Goal: Task Accomplishment & Management: Manage account settings

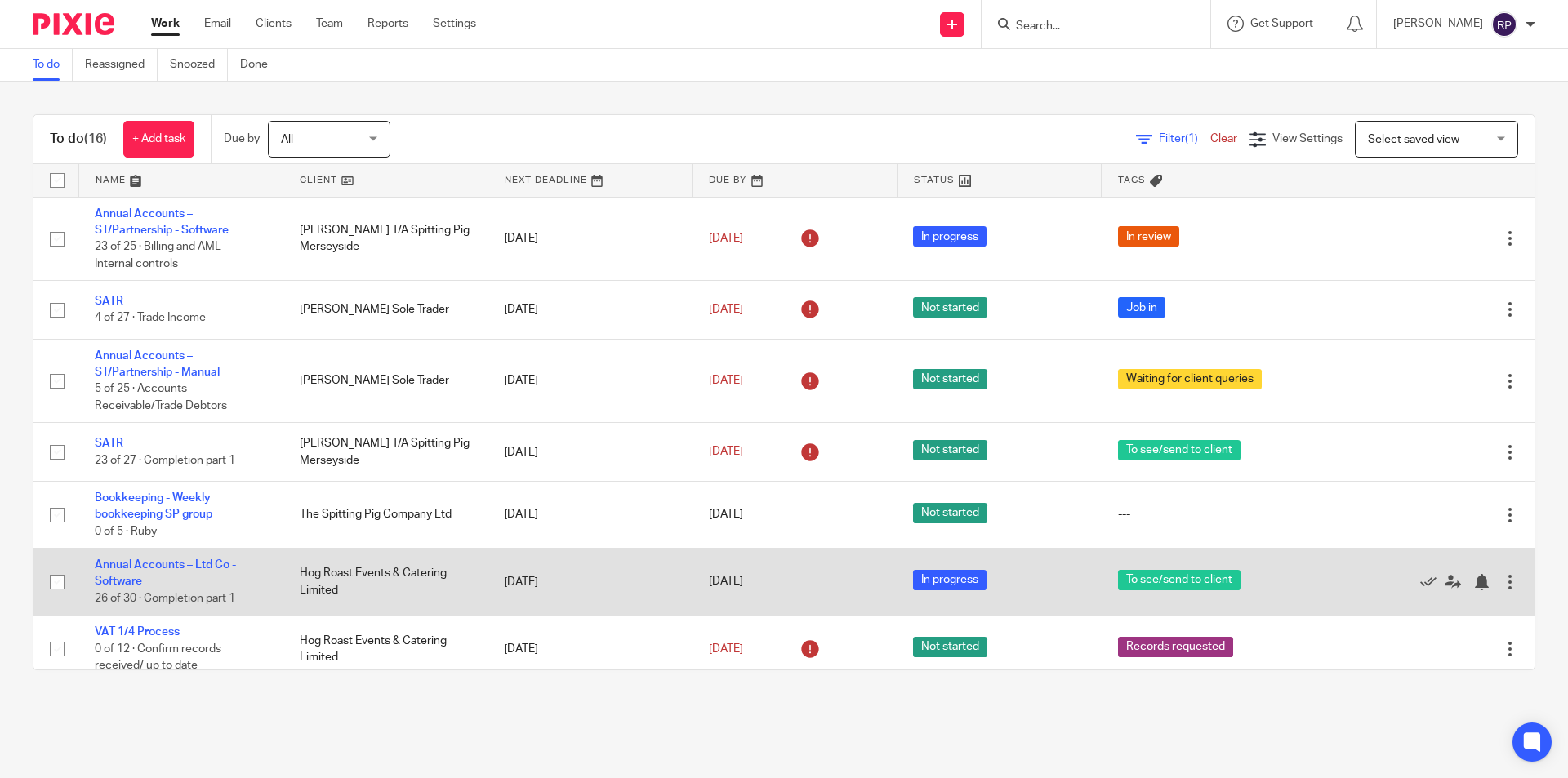
scroll to position [81, 0]
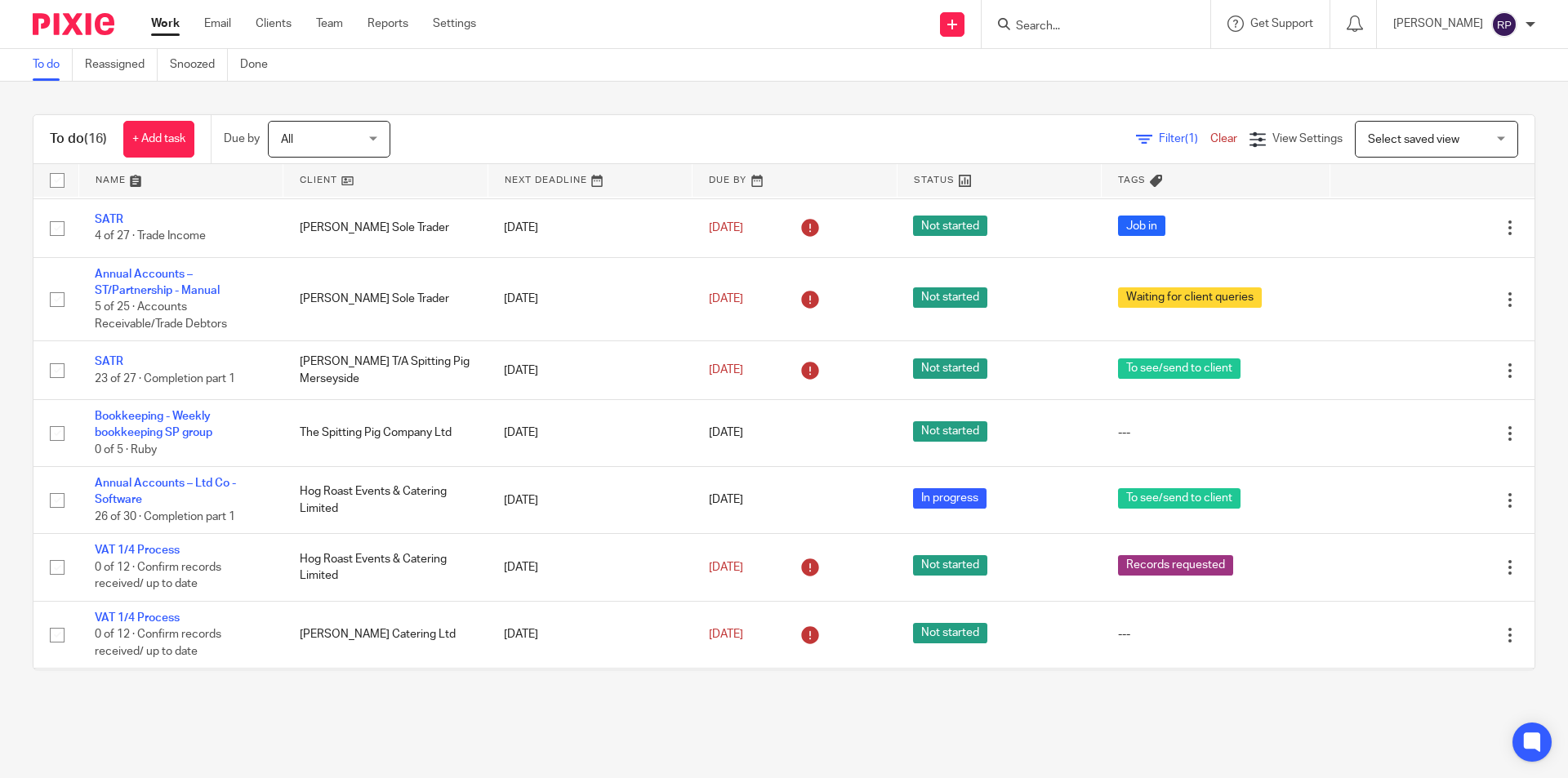
click at [154, 21] on link "Work" at bounding box center [165, 23] width 28 height 16
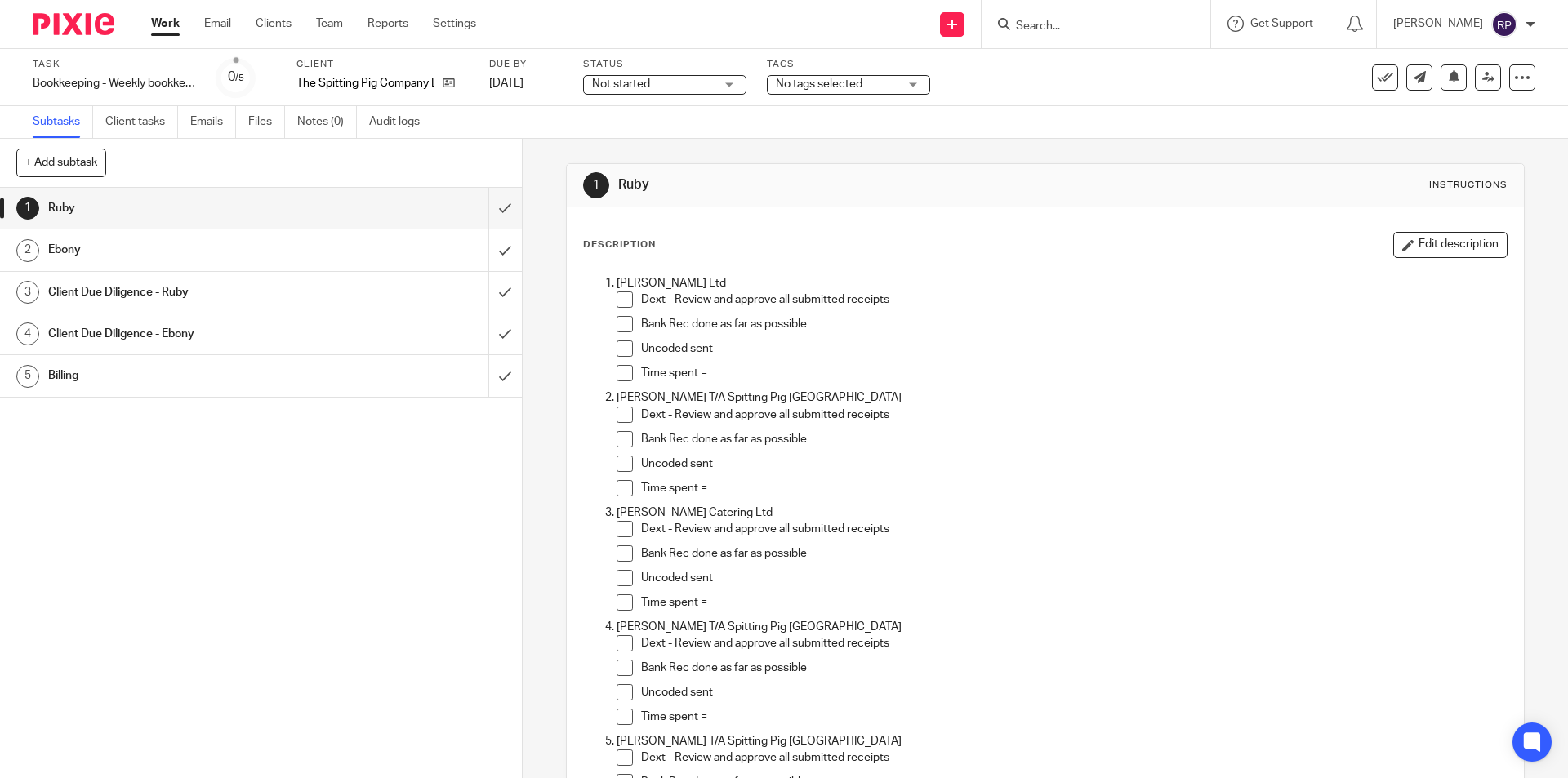
click at [624, 296] on span at bounding box center [624, 299] width 16 height 16
click at [620, 324] on span at bounding box center [624, 323] width 16 height 16
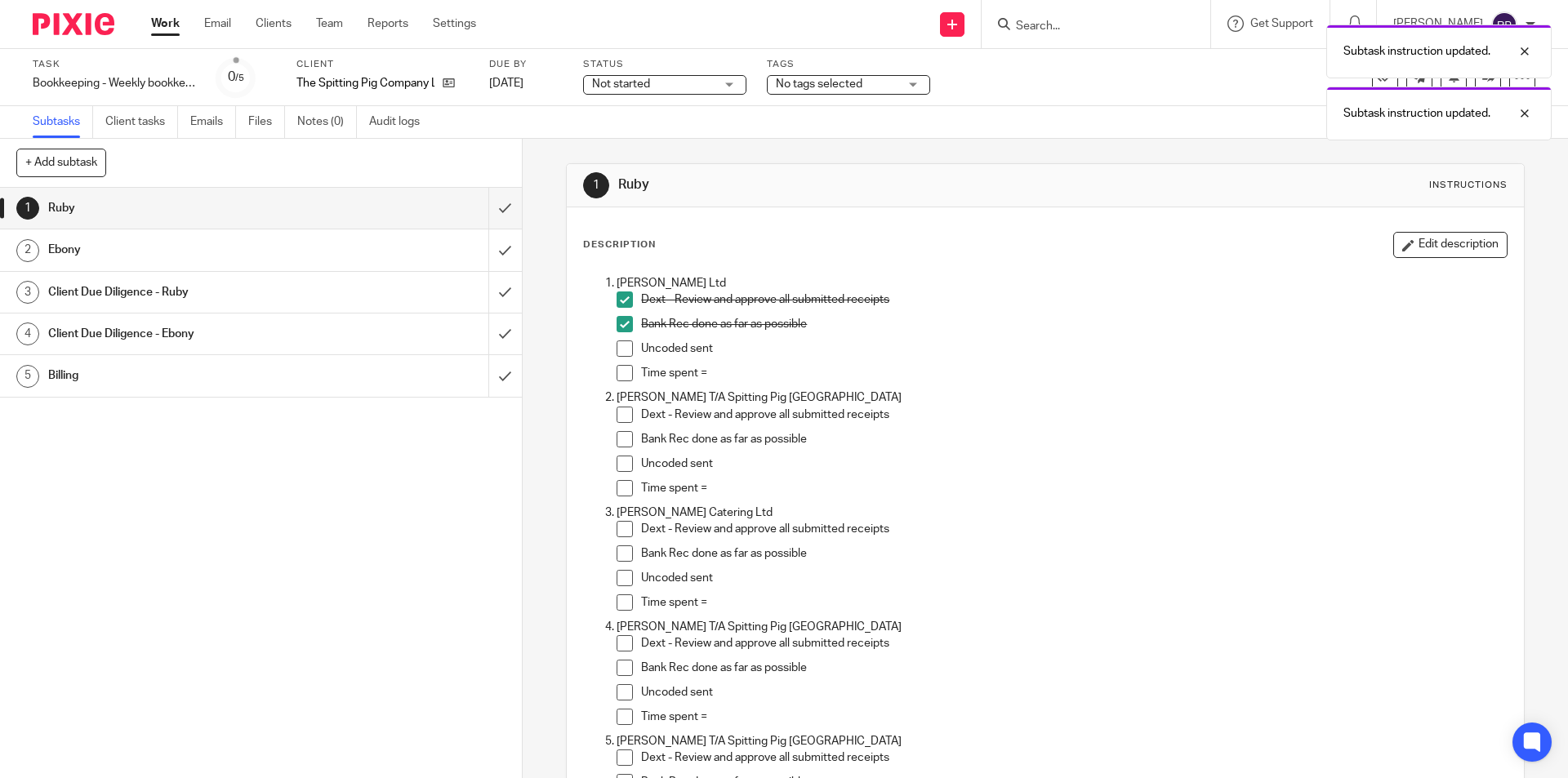
click at [624, 350] on span at bounding box center [624, 348] width 16 height 16
click at [1440, 253] on button "Edit description" at bounding box center [1450, 244] width 114 height 26
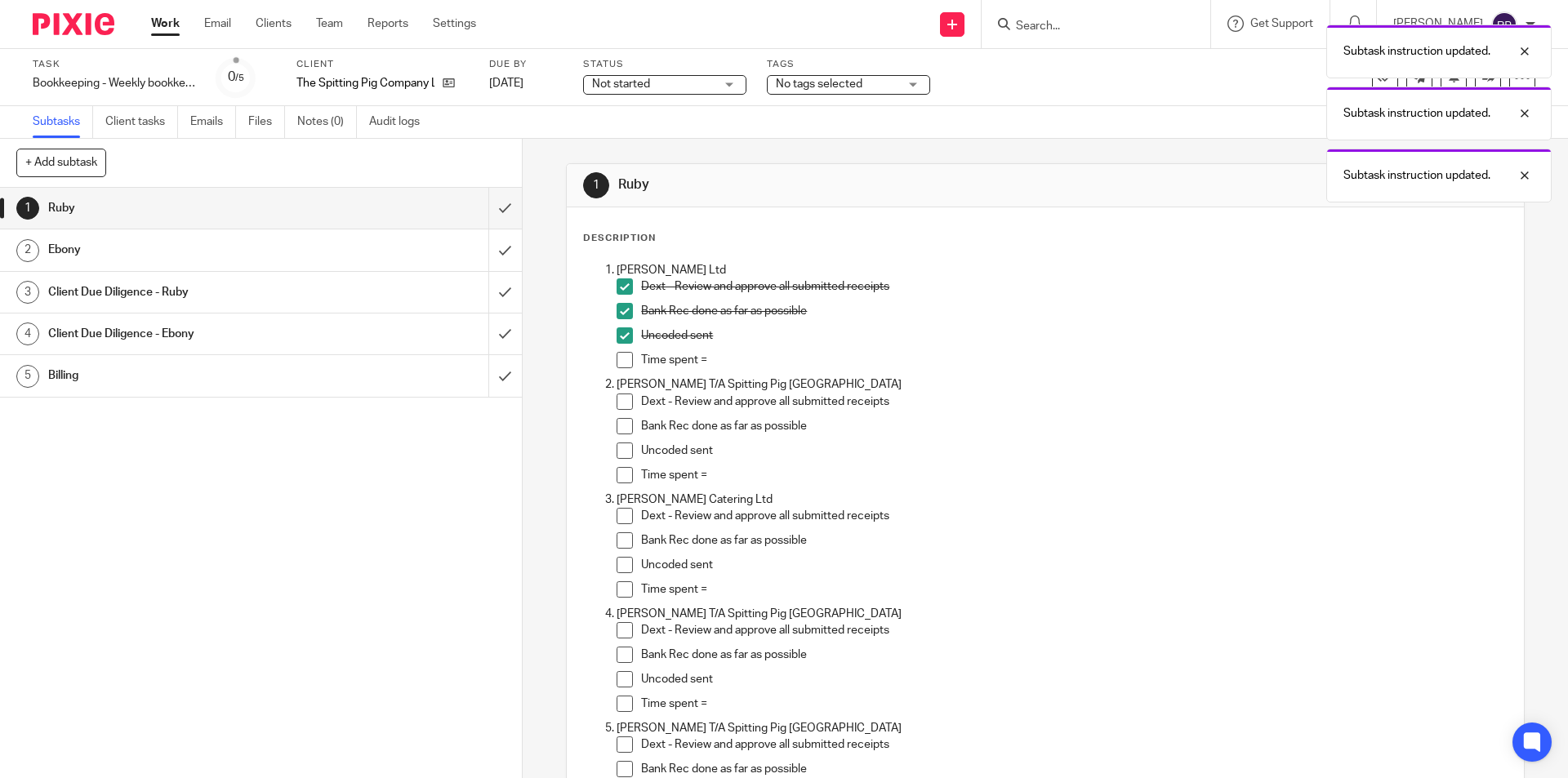
click at [735, 359] on p "Time spent =" at bounding box center [1073, 359] width 865 height 16
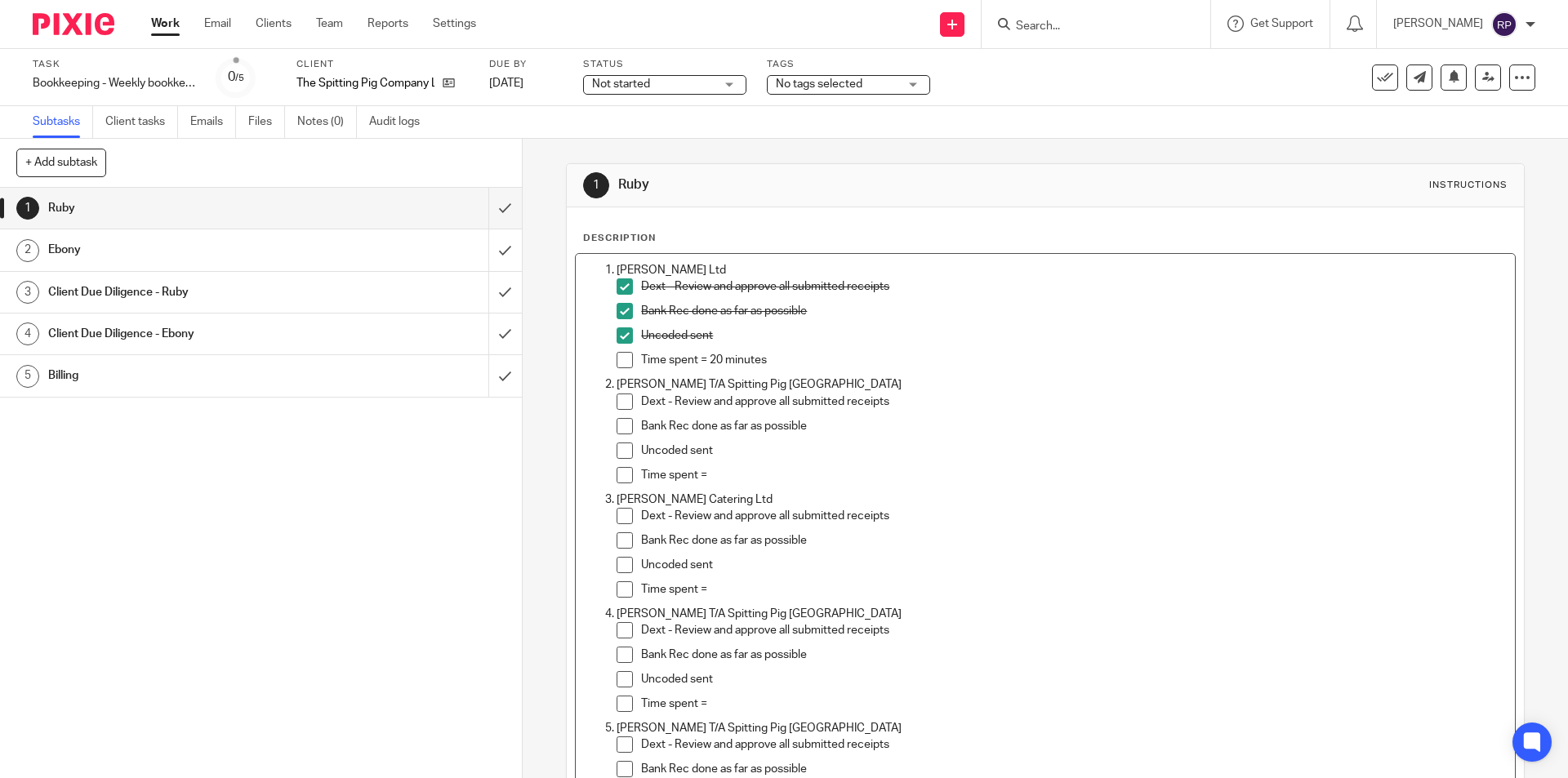
click at [617, 407] on span at bounding box center [624, 401] width 16 height 16
click at [618, 427] on span at bounding box center [624, 425] width 16 height 16
click at [617, 449] on span at bounding box center [624, 450] width 16 height 16
click at [719, 477] on p "Time spent =" at bounding box center [1073, 475] width 865 height 16
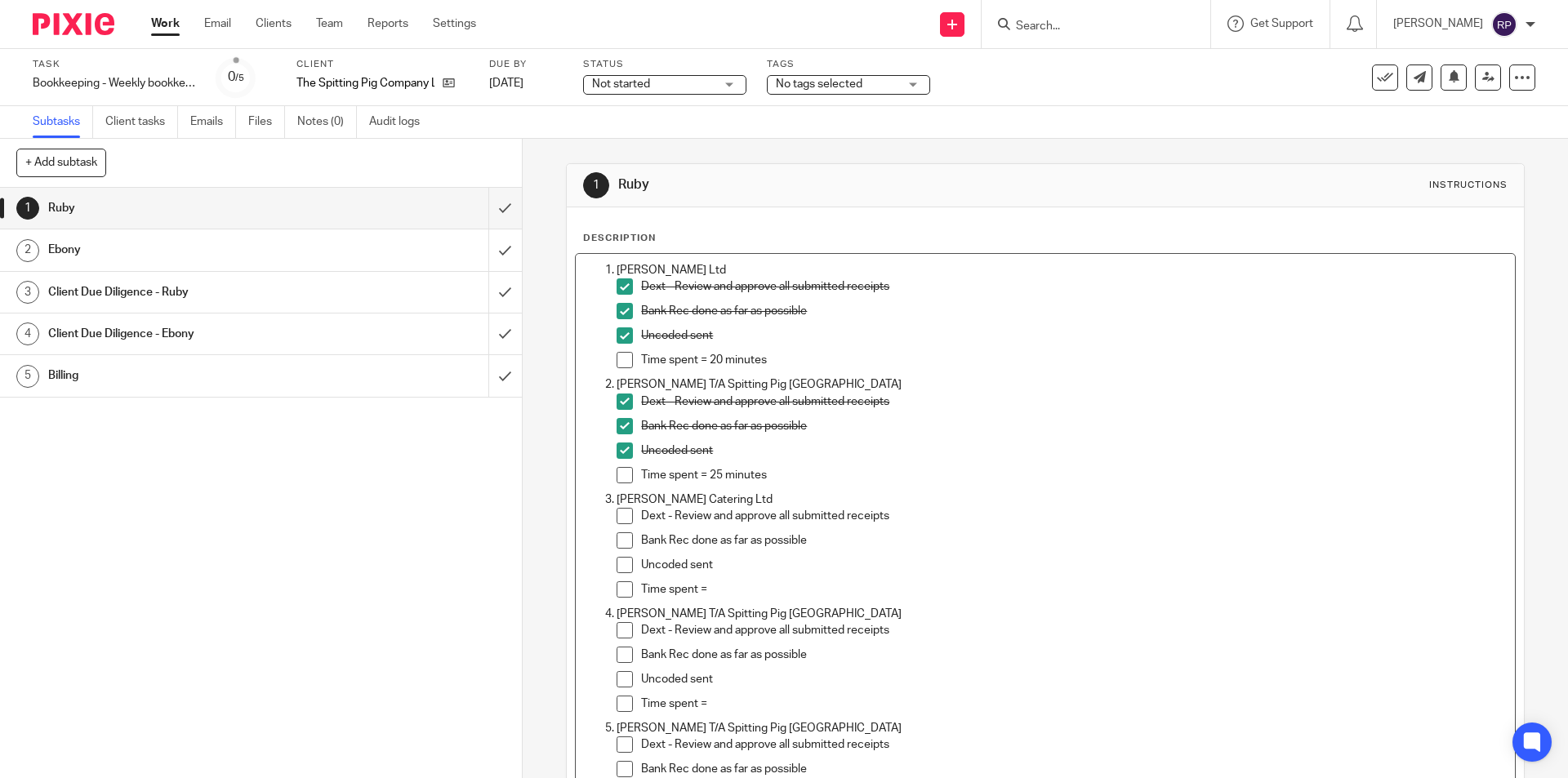
click at [735, 593] on p "Time spent =" at bounding box center [1073, 589] width 865 height 16
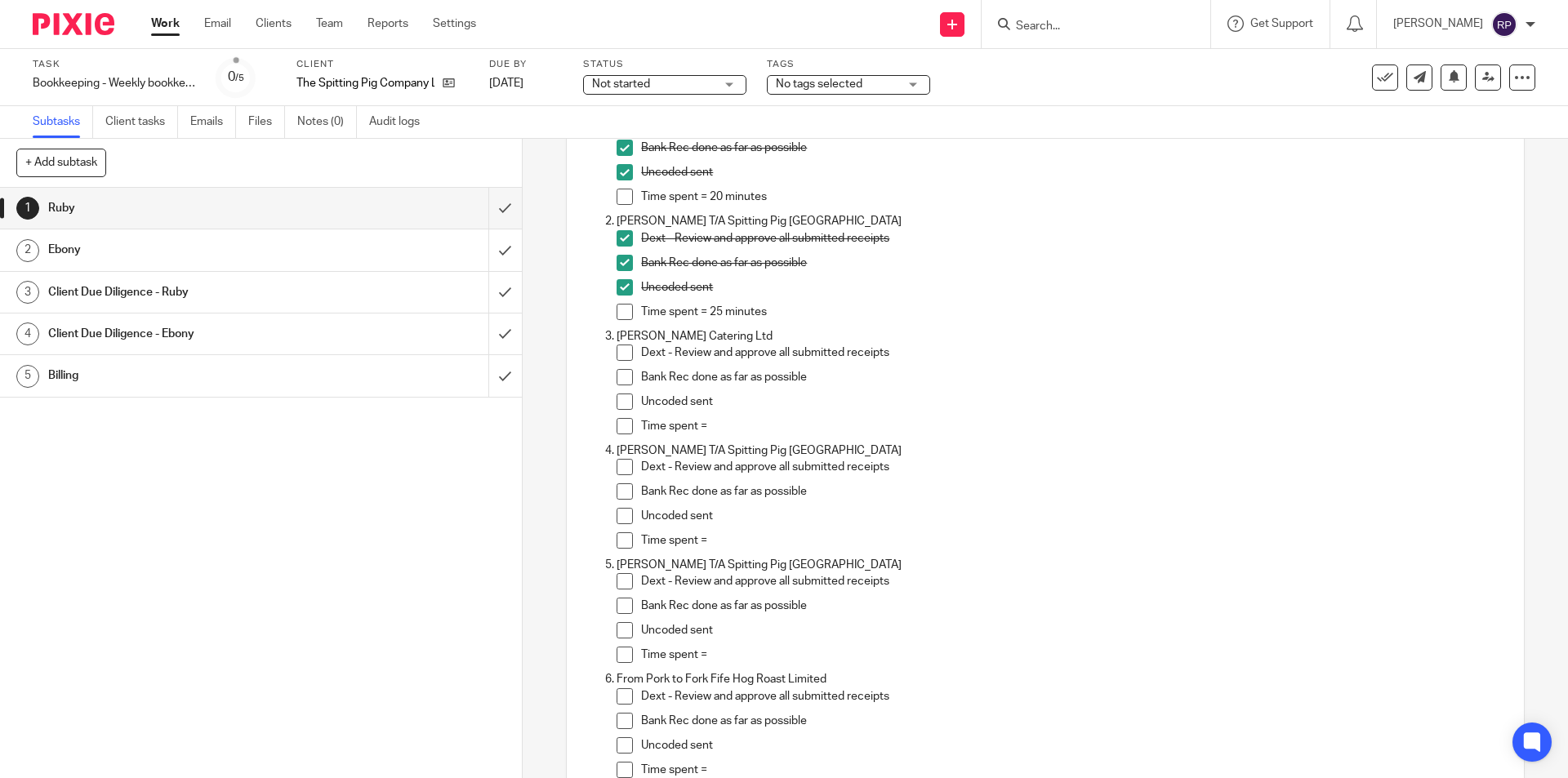
scroll to position [245, 0]
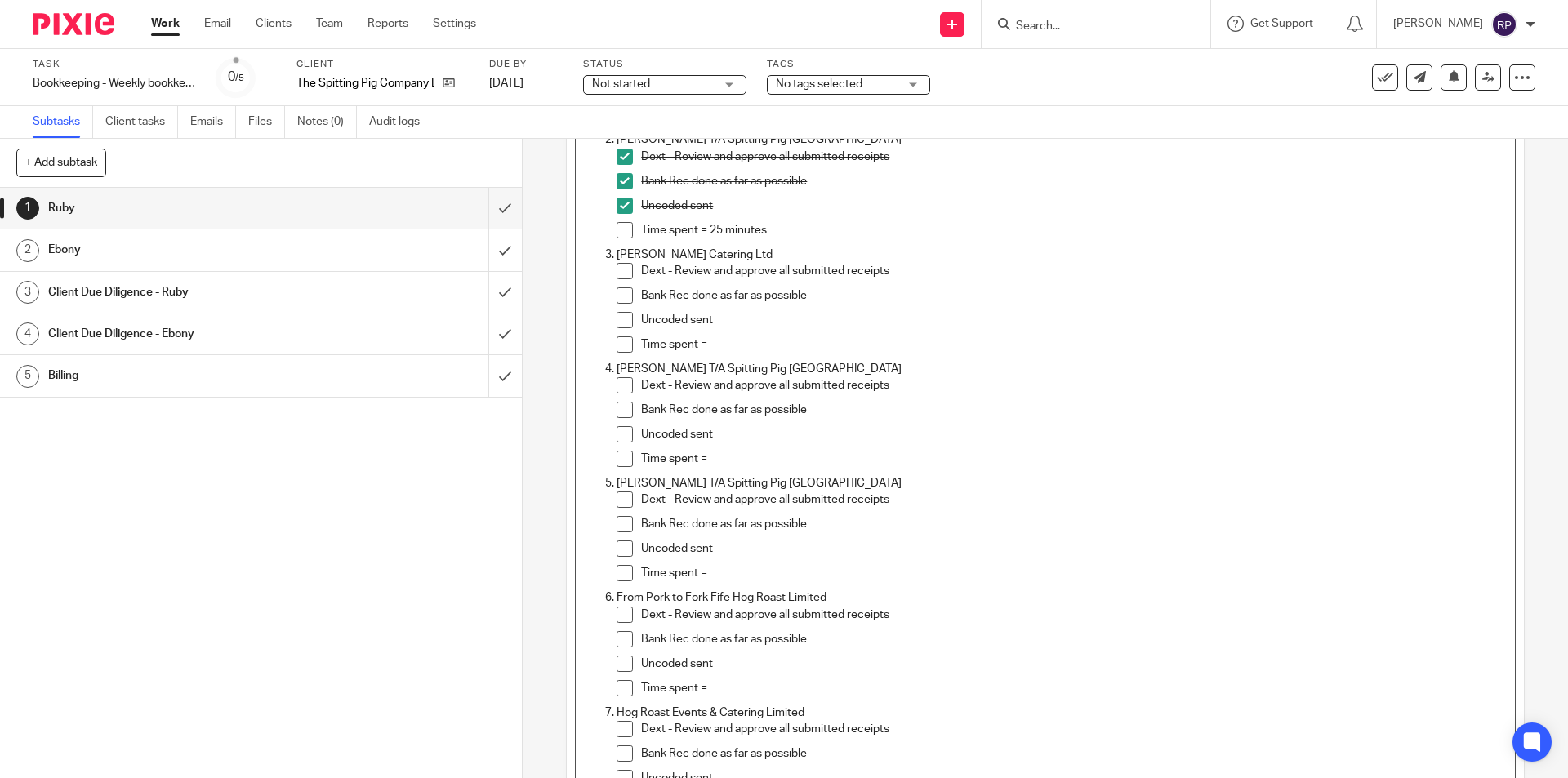
click at [628, 273] on span at bounding box center [624, 271] width 16 height 16
click at [617, 291] on span at bounding box center [624, 295] width 16 height 16
click at [618, 326] on span at bounding box center [624, 320] width 16 height 16
click at [726, 347] on p "Time spent =" at bounding box center [1073, 344] width 865 height 16
click at [720, 332] on div "Uncoded sent" at bounding box center [1073, 324] width 865 height 25
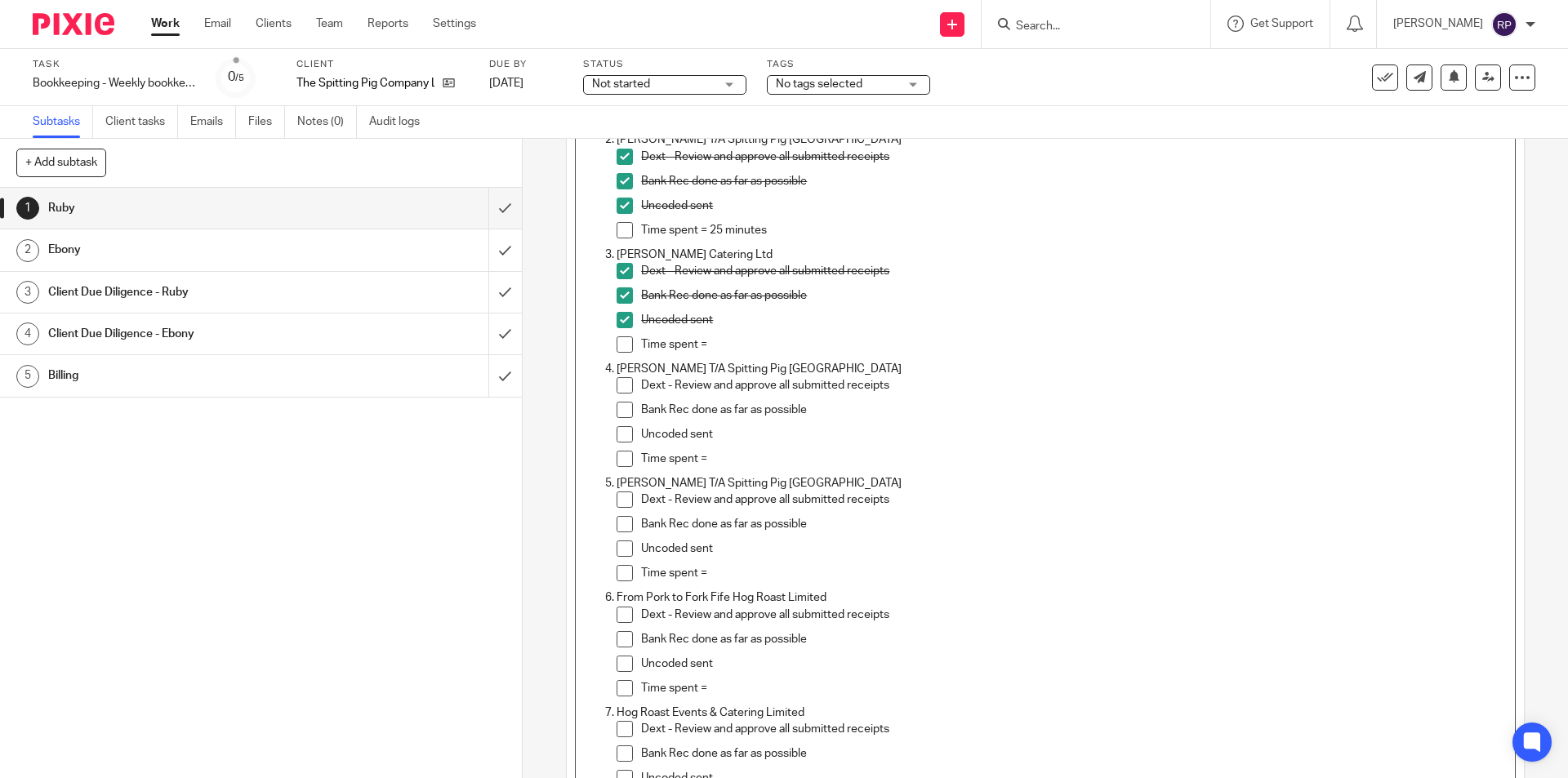
click at [725, 341] on p "Time spent =" at bounding box center [1073, 344] width 865 height 16
click at [734, 464] on p "Time spent =" at bounding box center [1073, 459] width 865 height 16
click at [623, 391] on span at bounding box center [624, 385] width 16 height 16
click at [623, 407] on span at bounding box center [624, 409] width 16 height 16
click at [622, 426] on span at bounding box center [624, 434] width 16 height 16
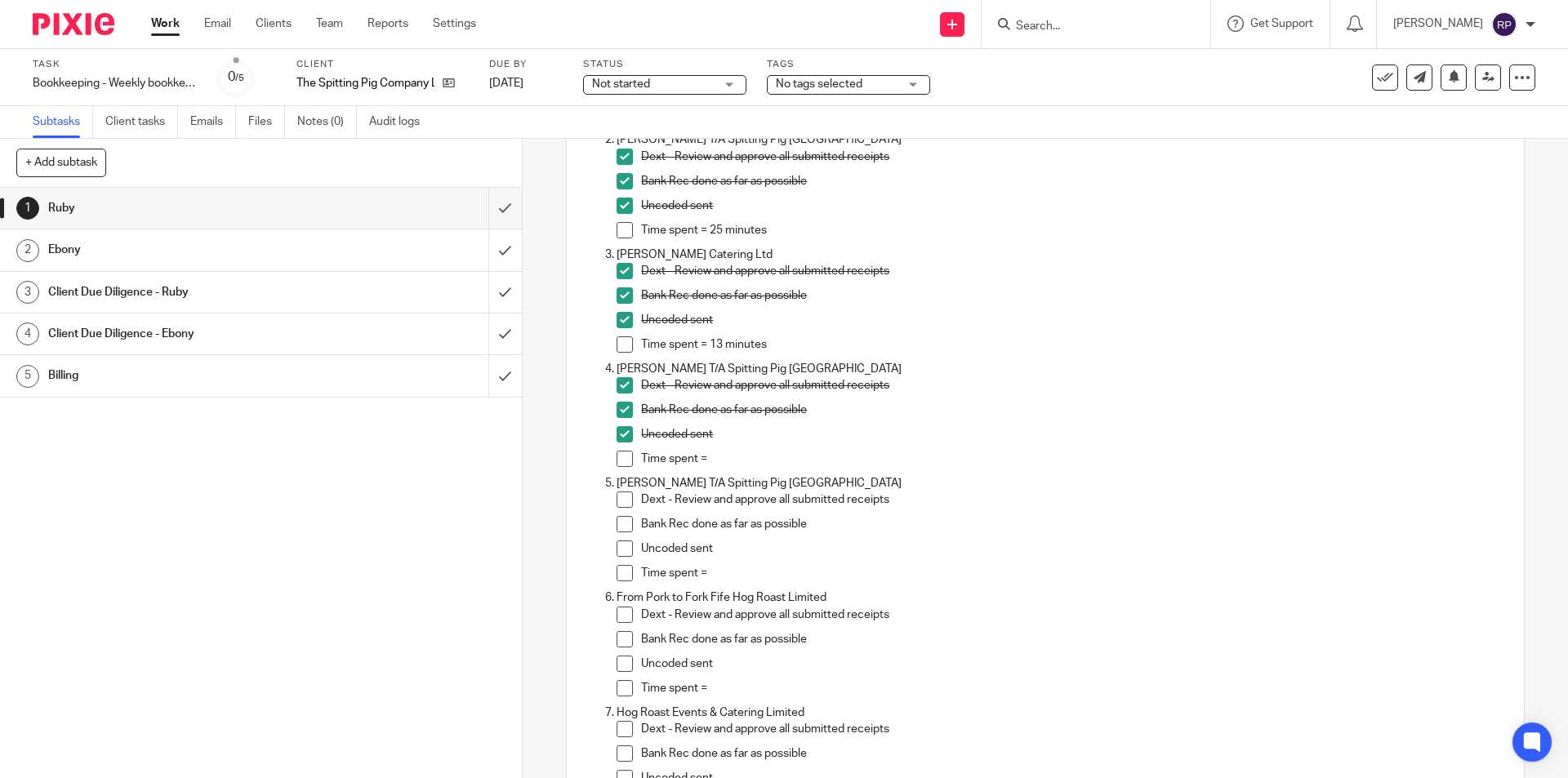
click at [746, 455] on p "Time spent =" at bounding box center [1073, 459] width 865 height 16
click at [733, 583] on div "Time spent =" at bounding box center [1073, 577] width 865 height 25
click at [617, 503] on span at bounding box center [624, 499] width 16 height 16
click at [617, 520] on span at bounding box center [624, 524] width 16 height 16
drag, startPoint x: 616, startPoint y: 545, endPoint x: 627, endPoint y: 552, distance: 13.0
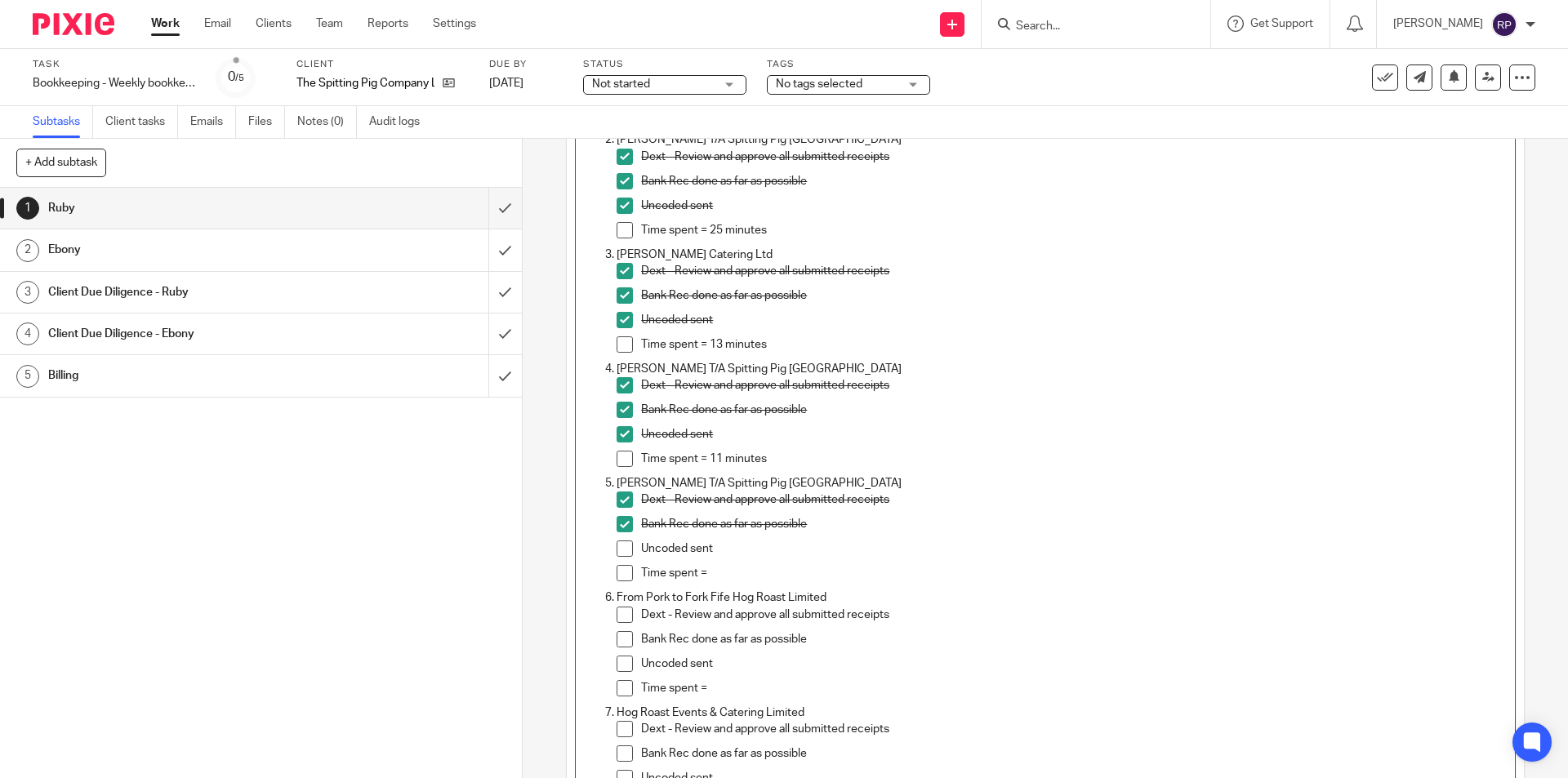
click at [617, 546] on span at bounding box center [624, 548] width 16 height 16
click at [738, 572] on p "Time spent =" at bounding box center [1073, 573] width 865 height 16
click at [726, 570] on p "Time spent =" at bounding box center [1073, 573] width 865 height 16
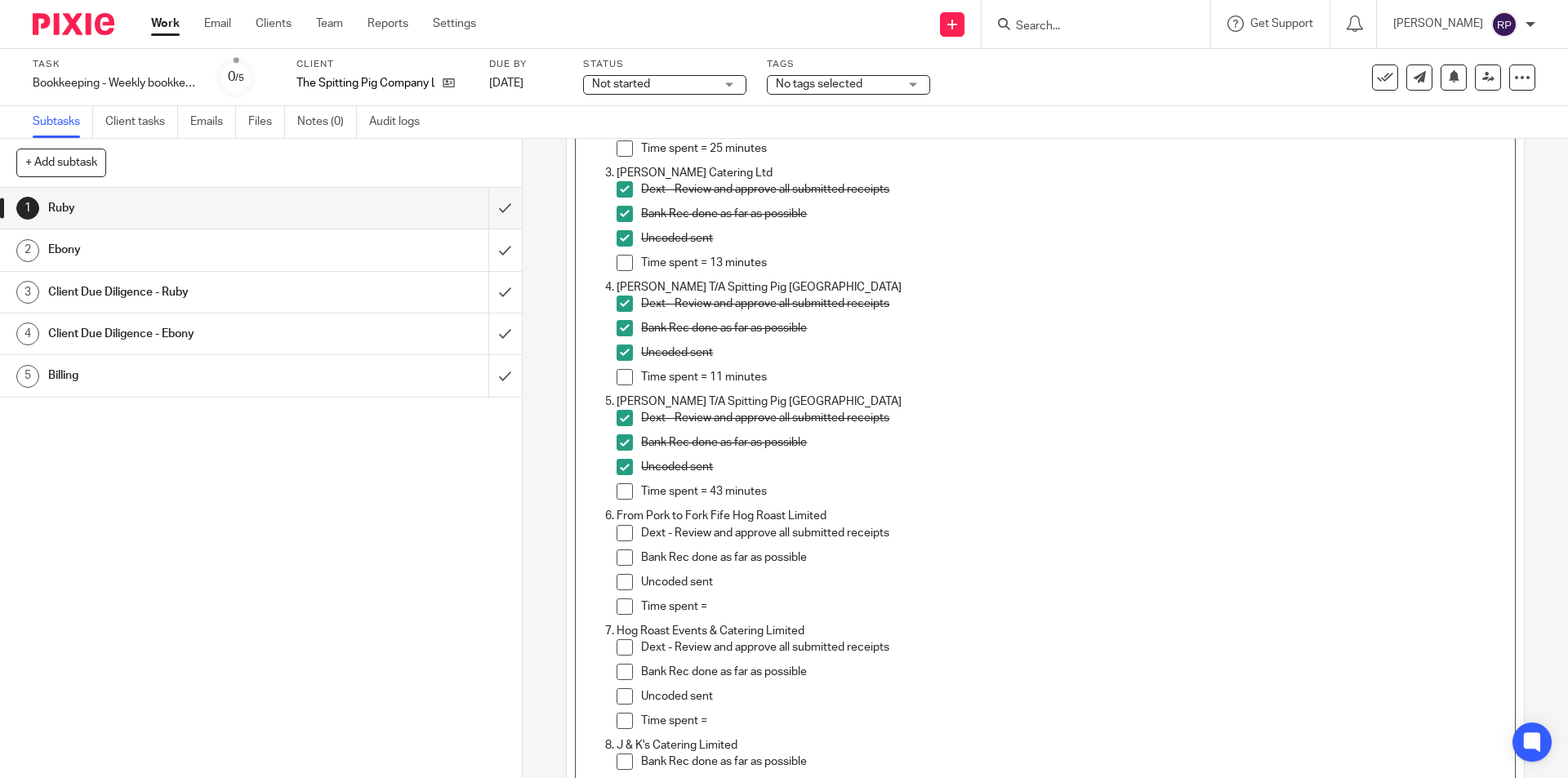
click at [740, 608] on p "Time spent =" at bounding box center [1073, 606] width 865 height 16
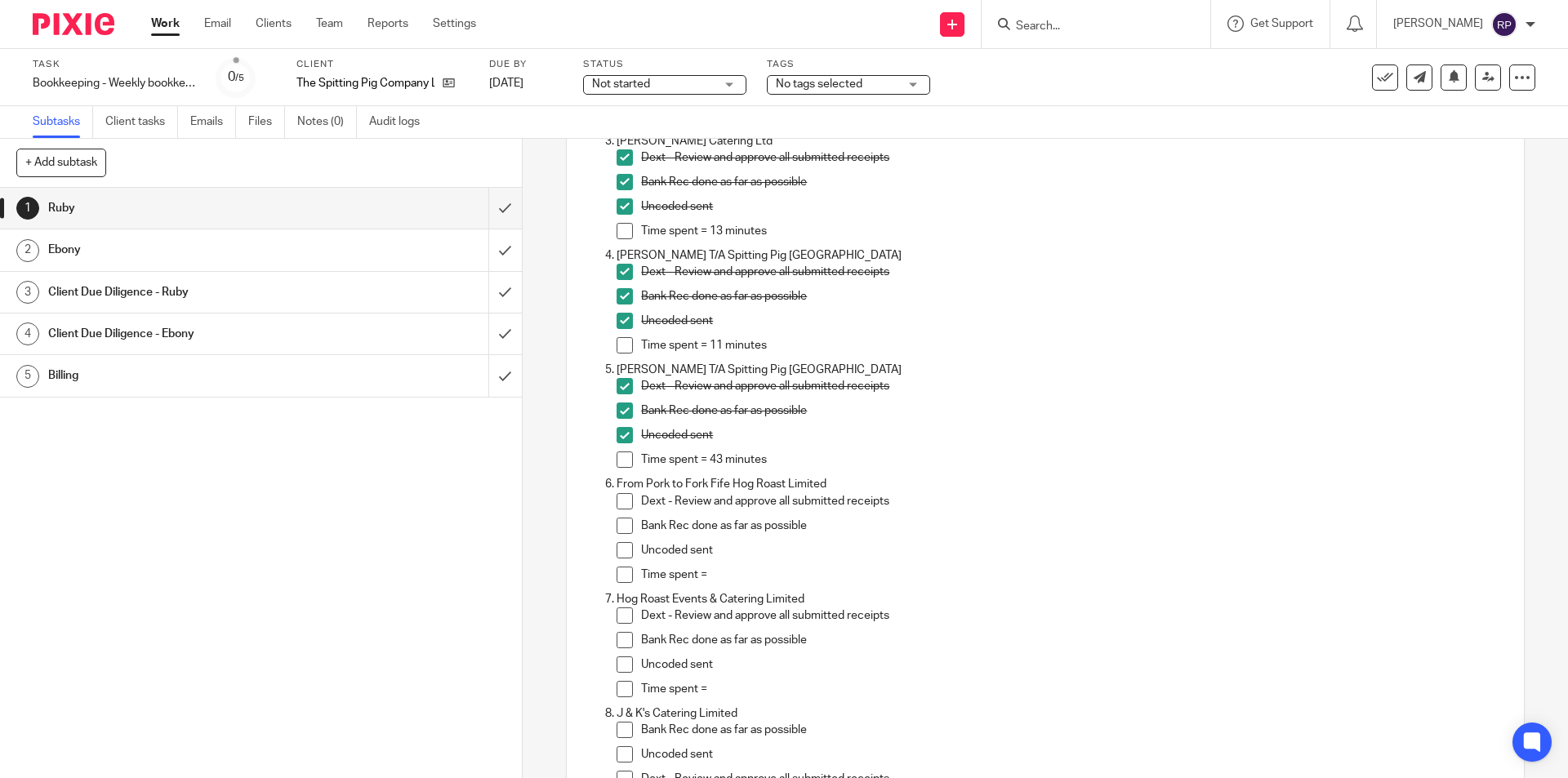
scroll to position [522, 0]
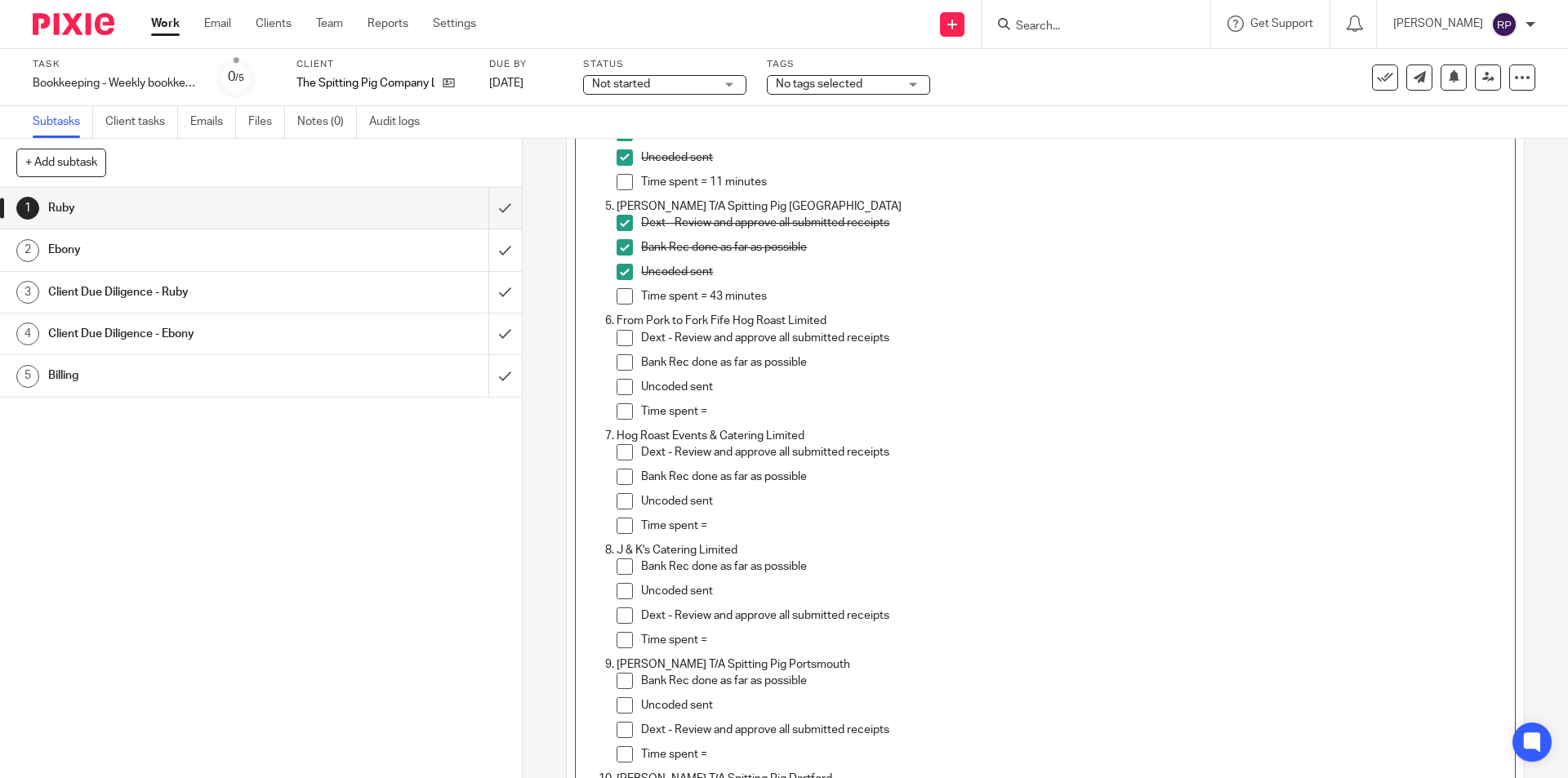
click at [624, 338] on span at bounding box center [624, 338] width 16 height 16
click at [623, 362] on span at bounding box center [624, 362] width 16 height 16
click at [617, 391] on span at bounding box center [624, 387] width 16 height 16
click at [716, 407] on p "Time spent =" at bounding box center [1073, 411] width 865 height 16
click at [741, 530] on p "Time spent =" at bounding box center [1073, 526] width 865 height 16
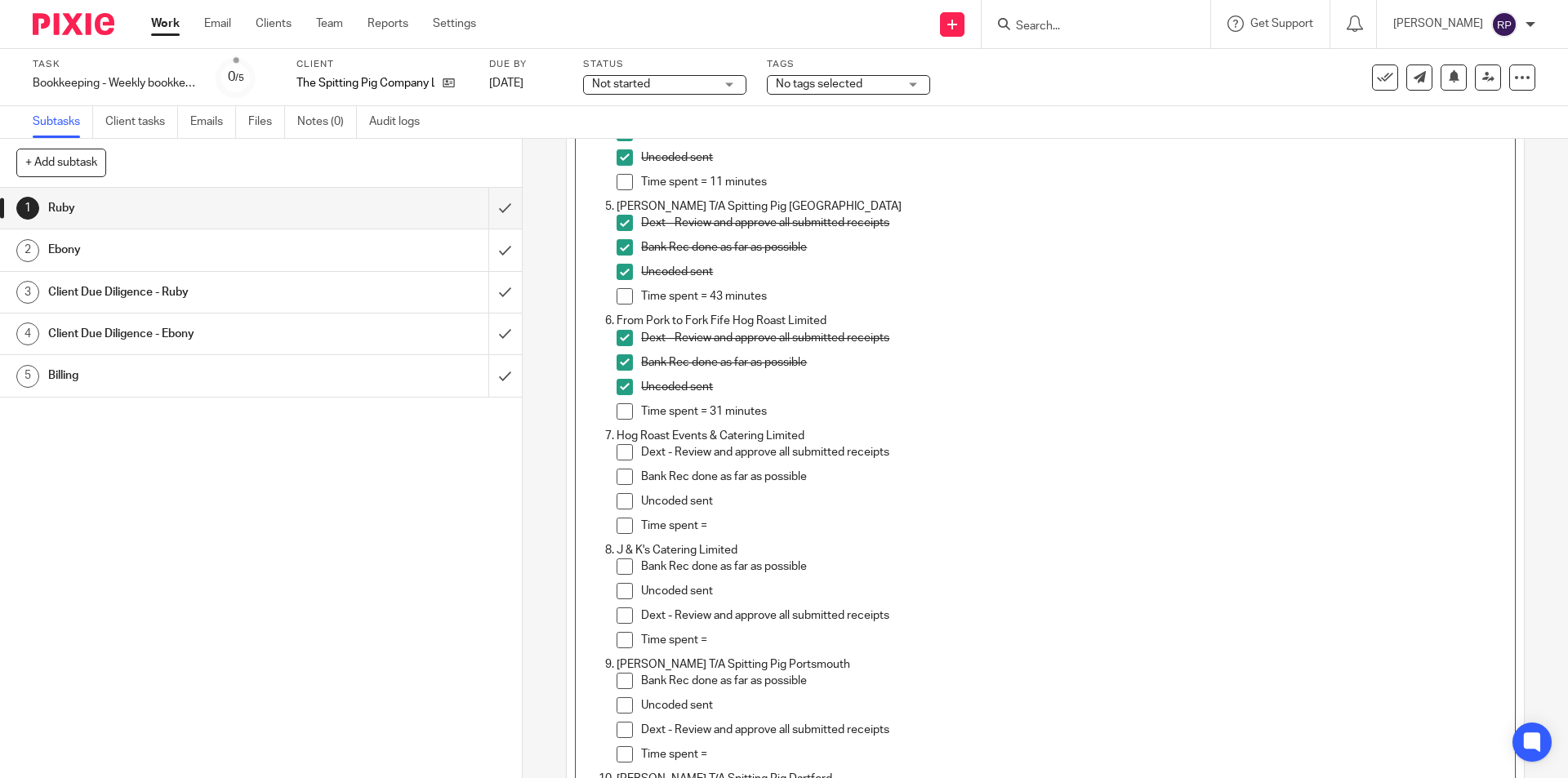
click at [725, 641] on p "Time spent =" at bounding box center [1073, 640] width 865 height 16
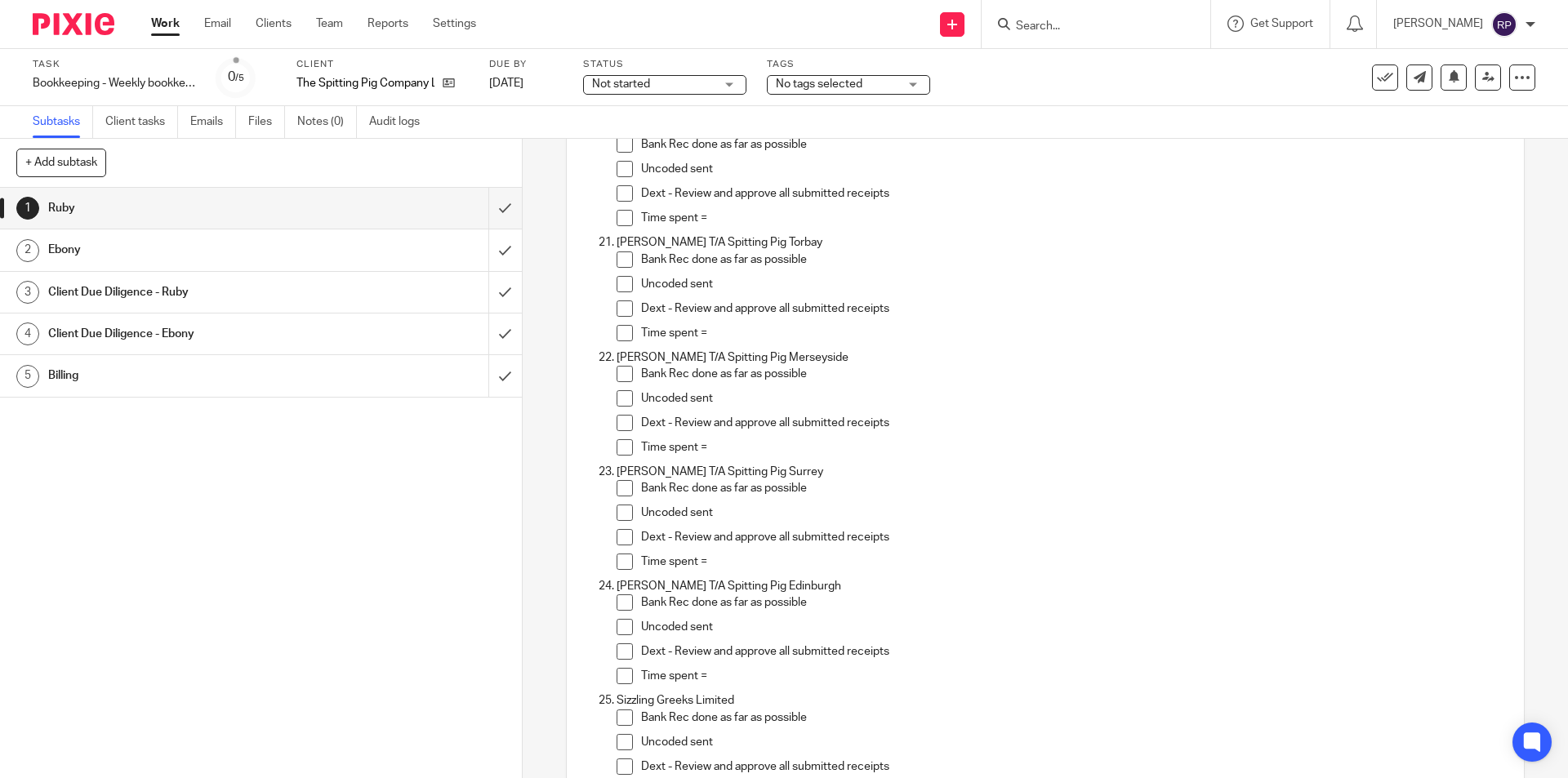
scroll to position [2727, 0]
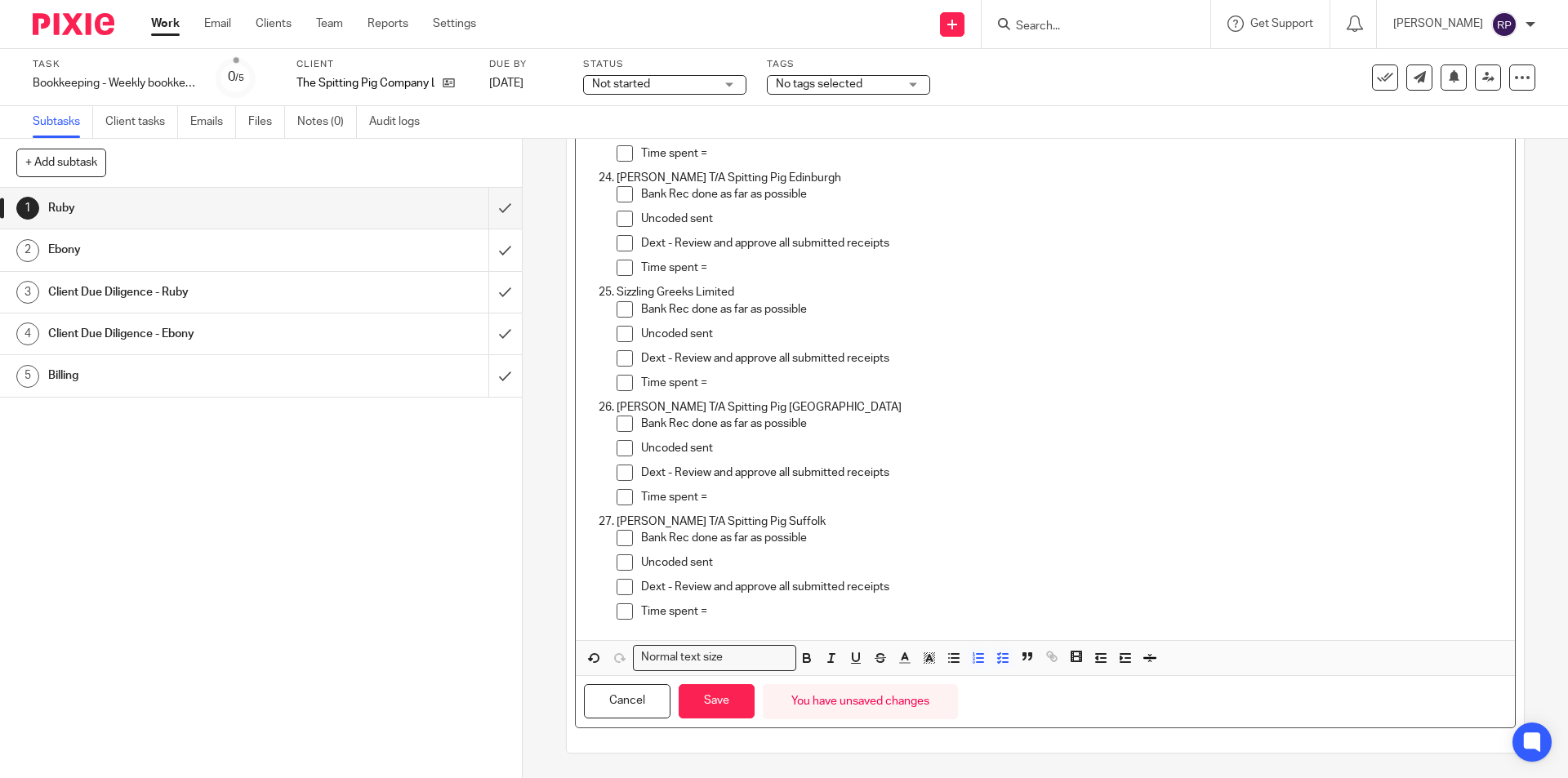
click at [619, 537] on span at bounding box center [624, 538] width 16 height 16
click at [618, 568] on span at bounding box center [624, 562] width 16 height 16
click at [618, 583] on span at bounding box center [624, 587] width 16 height 16
click at [708, 610] on p "Time spent =" at bounding box center [1073, 612] width 865 height 16
click at [778, 615] on p "Time spent =" at bounding box center [1073, 612] width 865 height 16
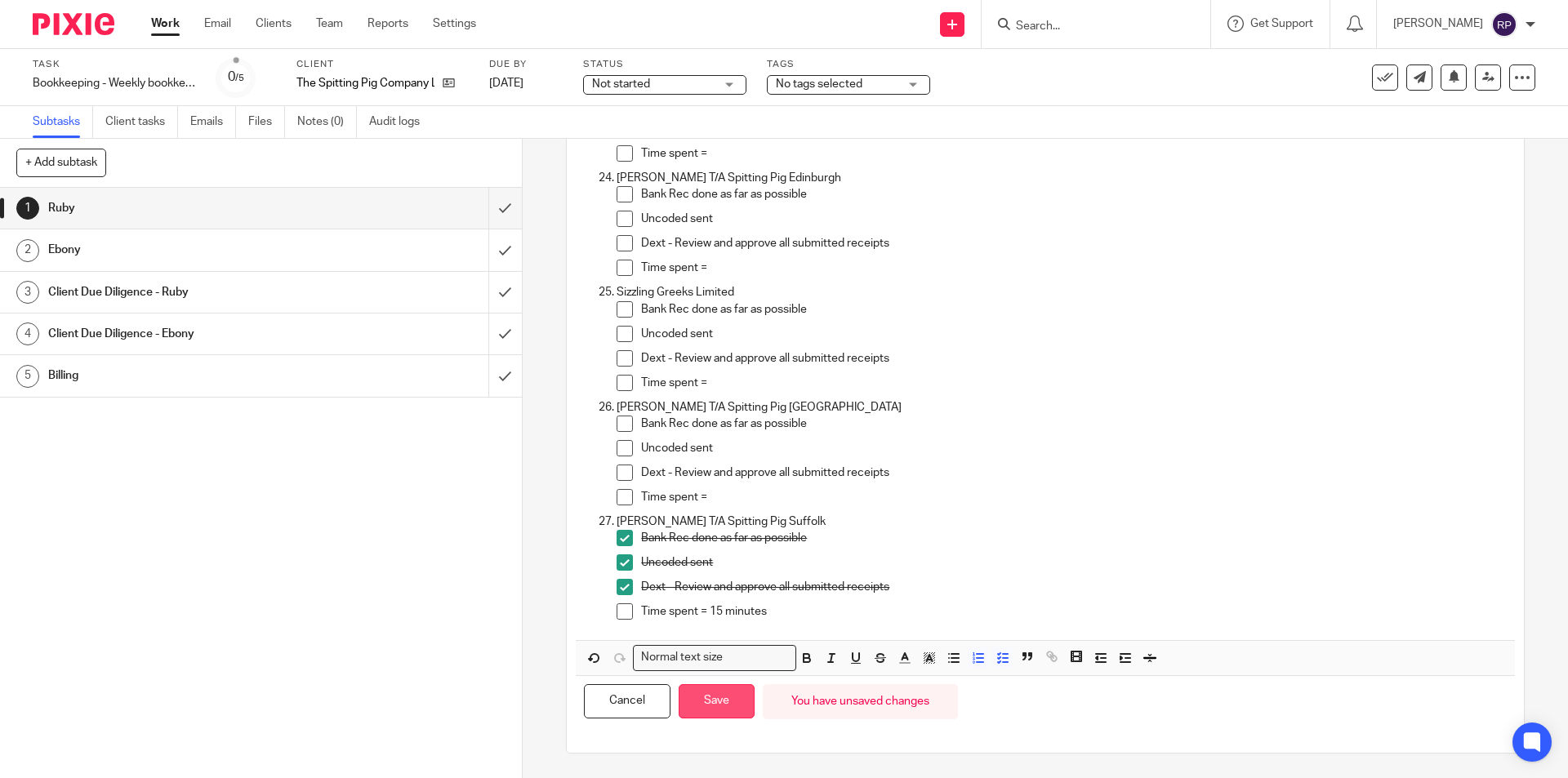
click at [733, 698] on button "Save" at bounding box center [716, 702] width 76 height 35
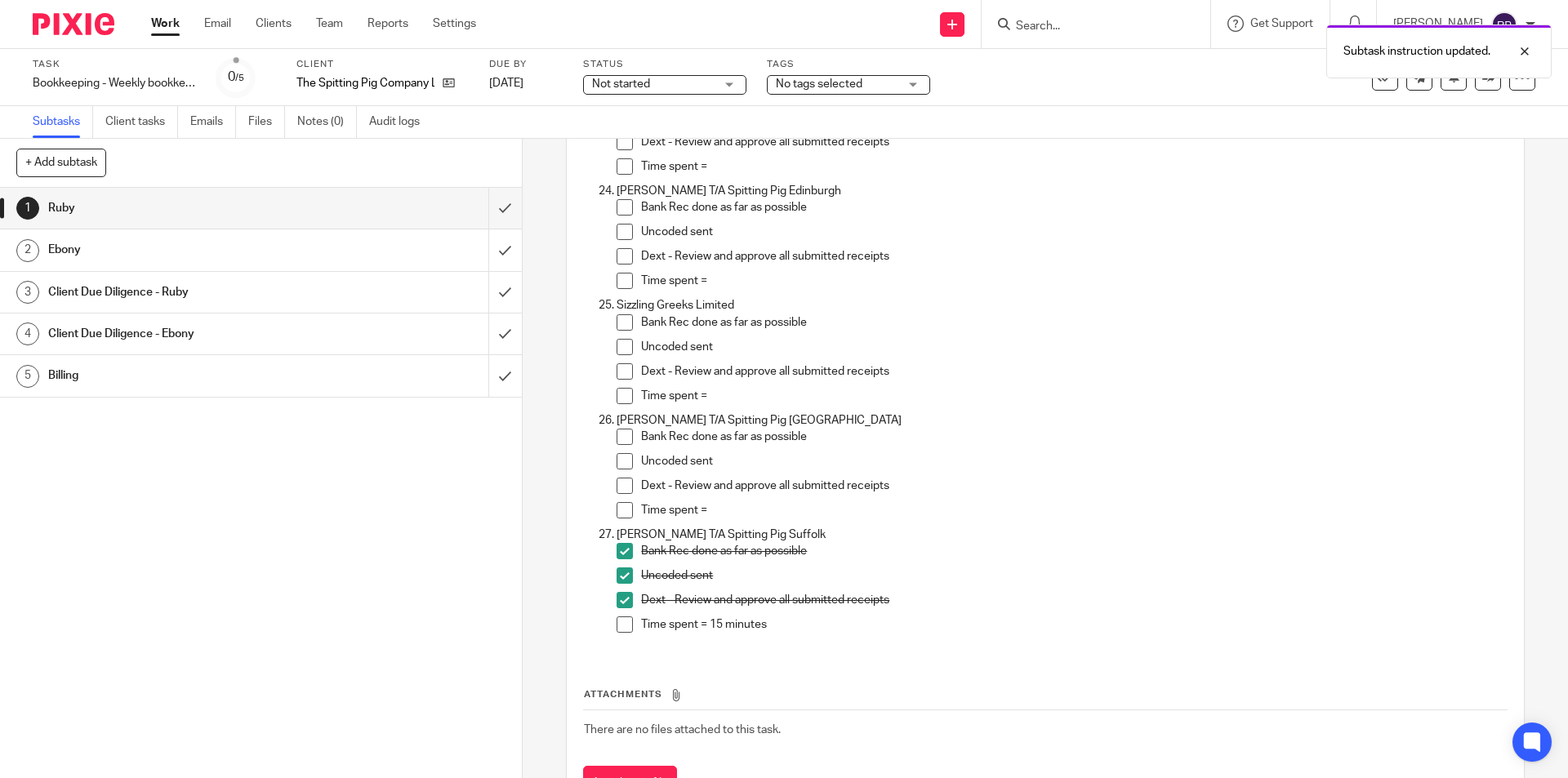
click at [733, 710] on td "There are no files attached to this task." at bounding box center [1045, 730] width 924 height 39
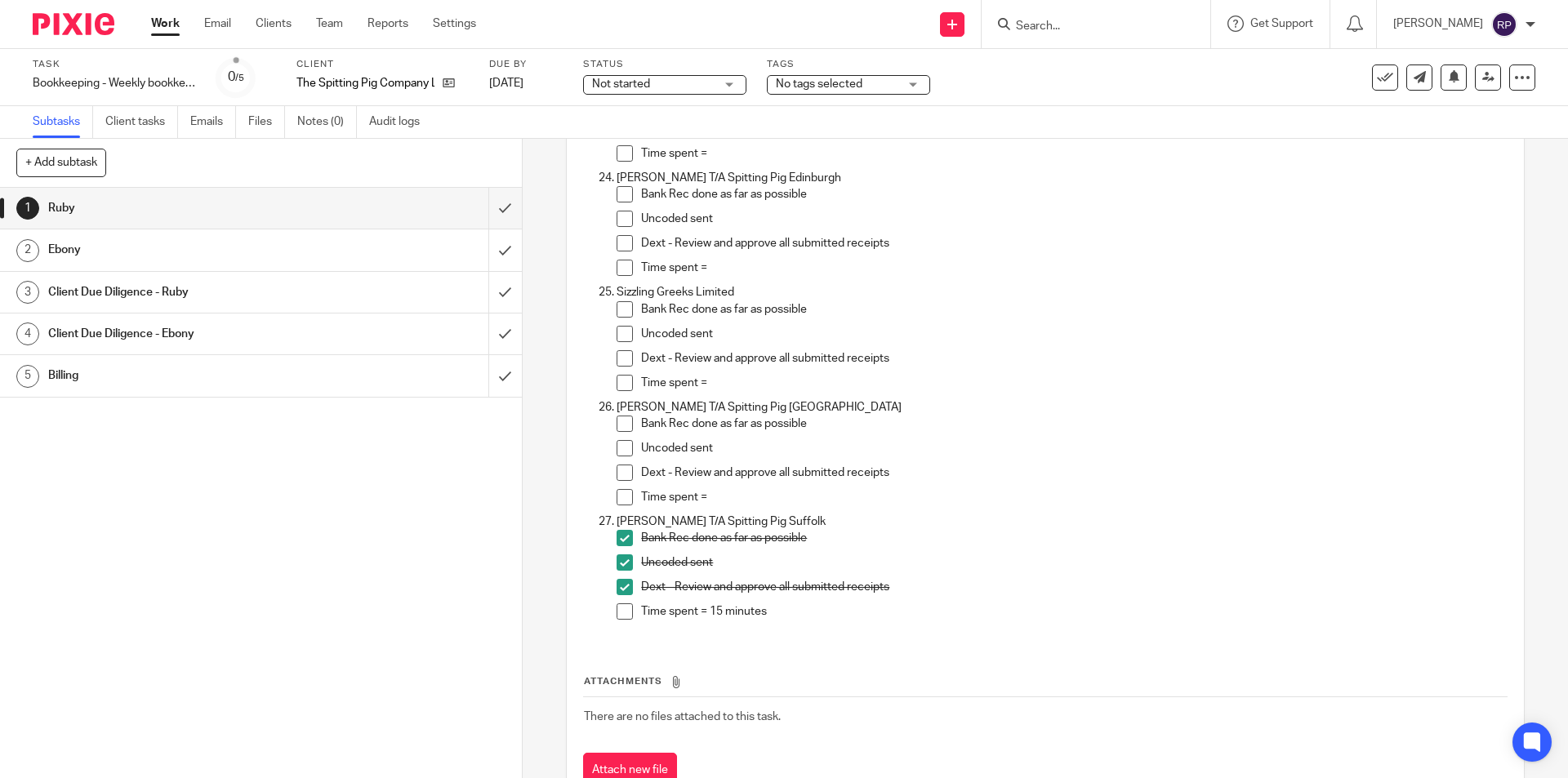
click at [1089, 40] on div at bounding box center [1095, 24] width 229 height 48
click at [1084, 26] on input "Search" at bounding box center [1087, 27] width 147 height 15
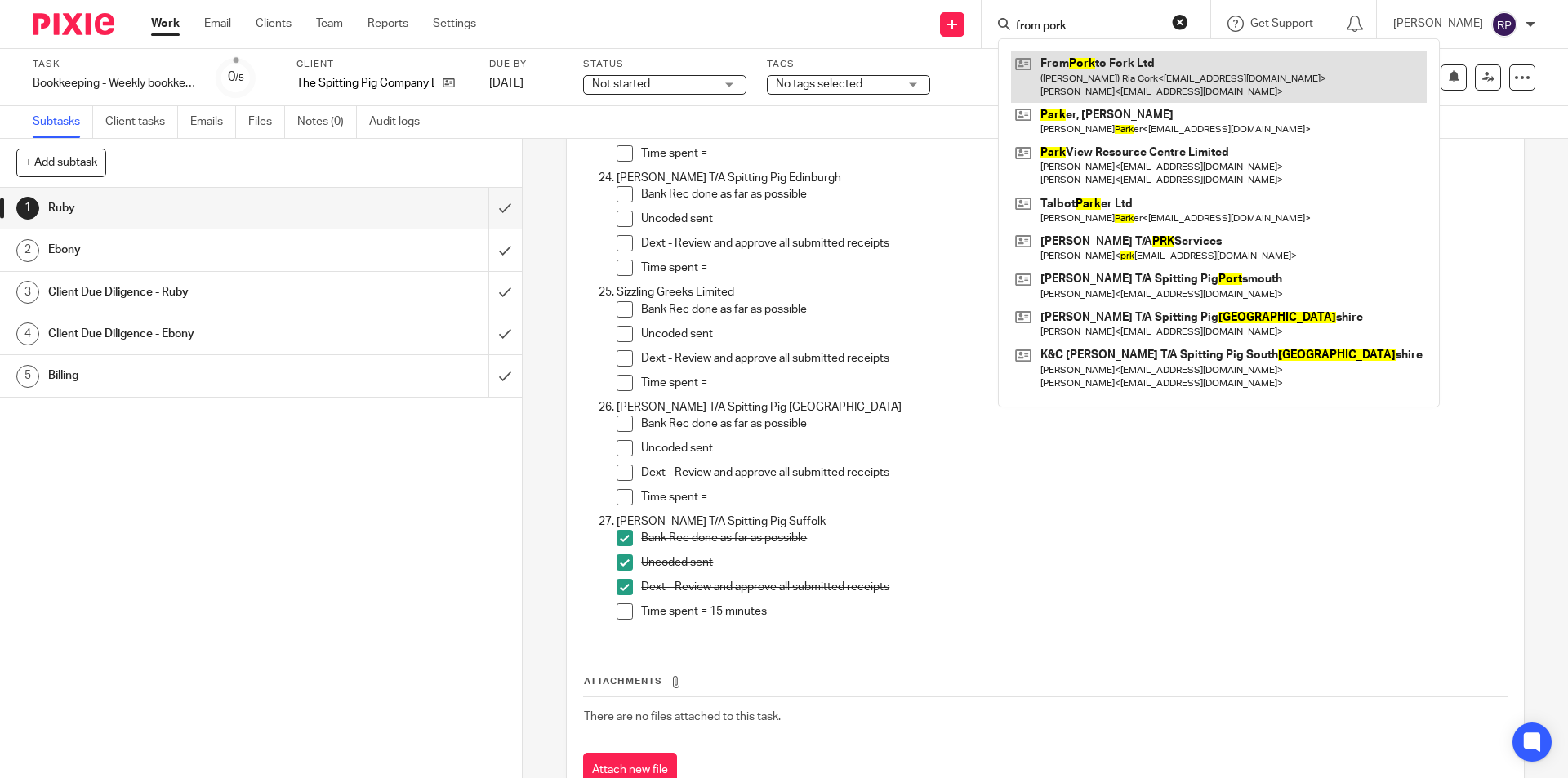
type input "from pork"
click at [1103, 81] on link at bounding box center [1219, 76] width 416 height 51
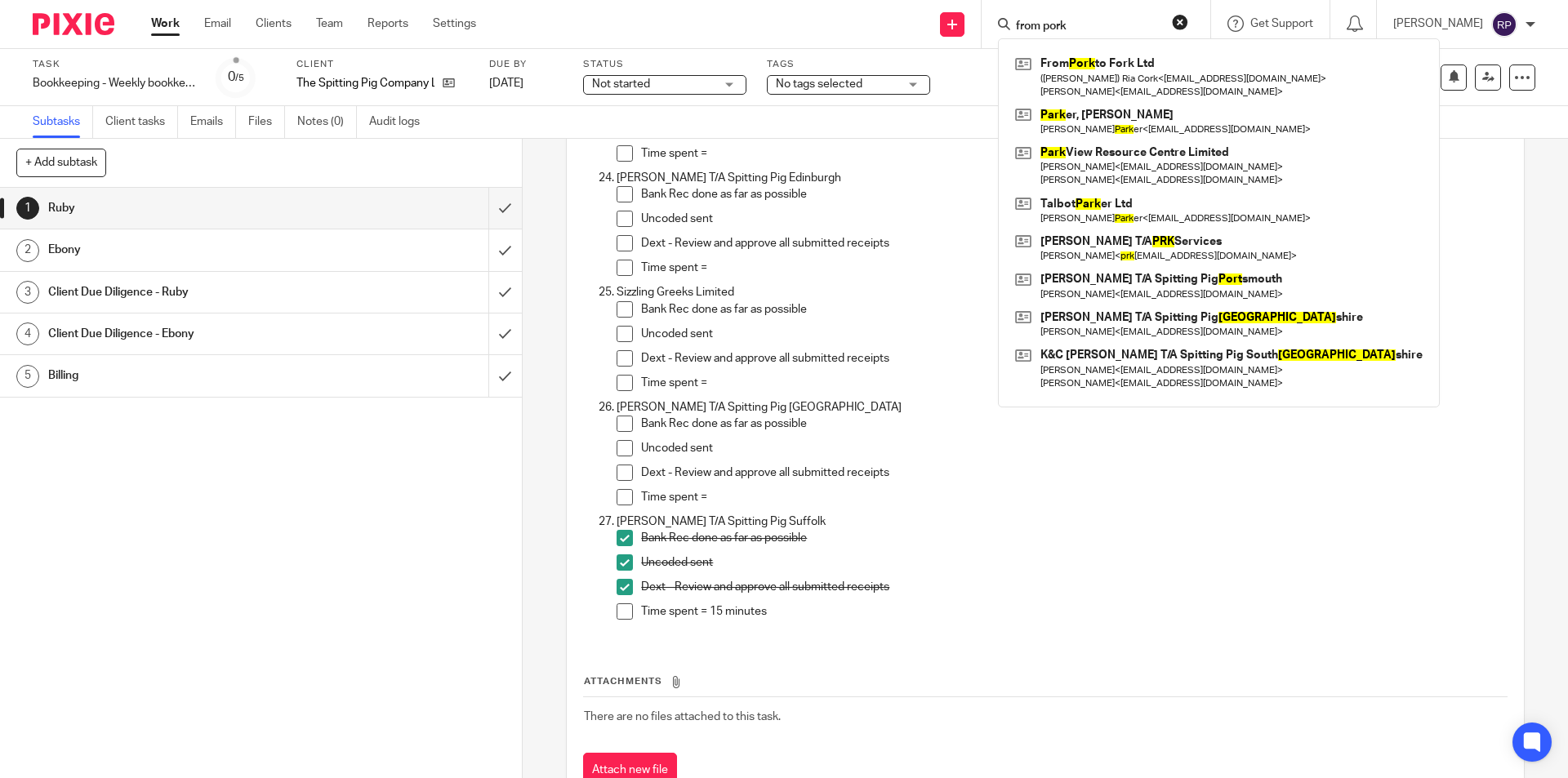
click at [365, 528] on div "1 Ruby 2 Ebony 3 Client Due Diligence - Ruby 4 Client Due Diligence - Ebony 5 B…" at bounding box center [261, 483] width 522 height 590
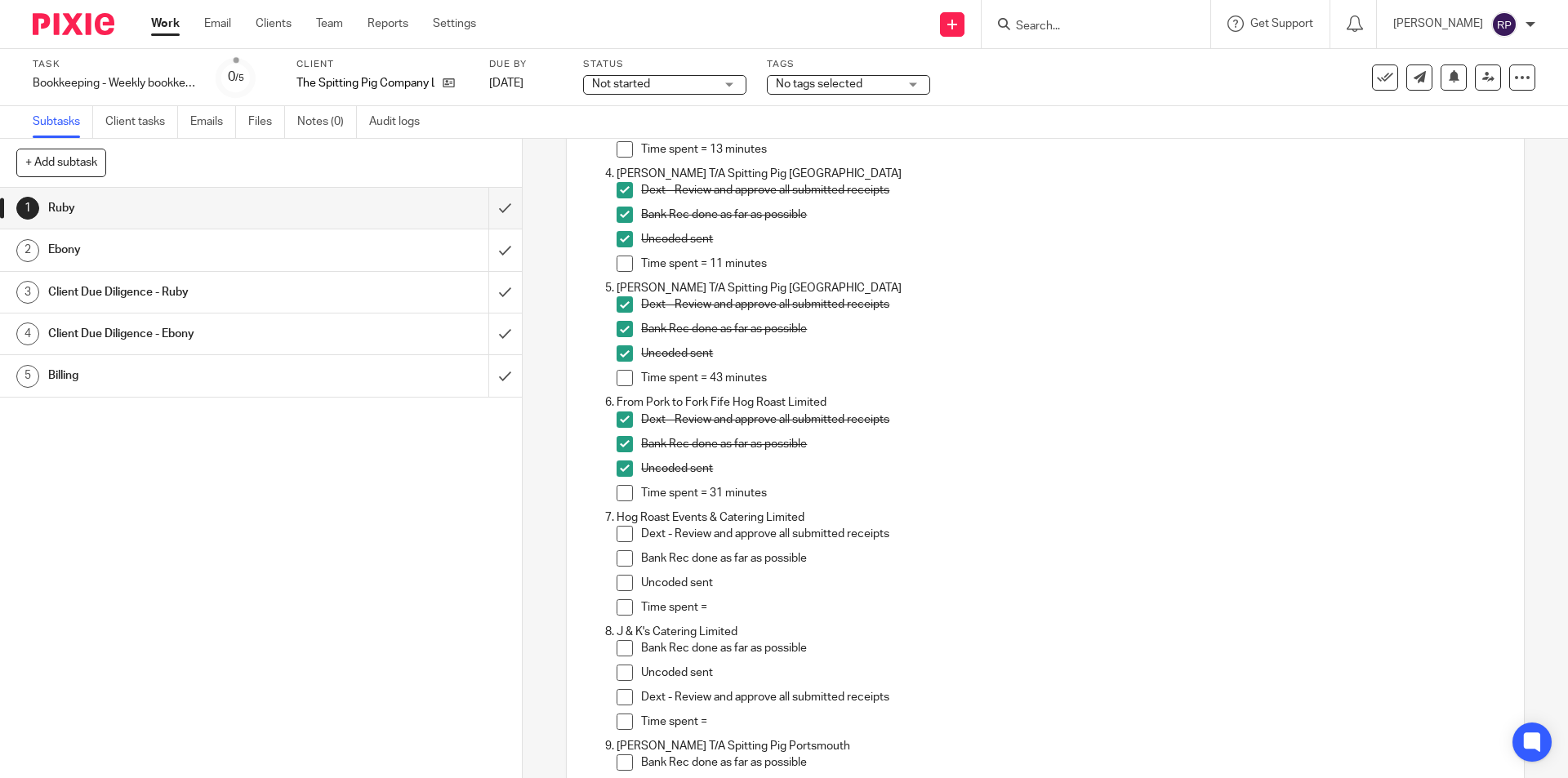
scroll to position [0, 0]
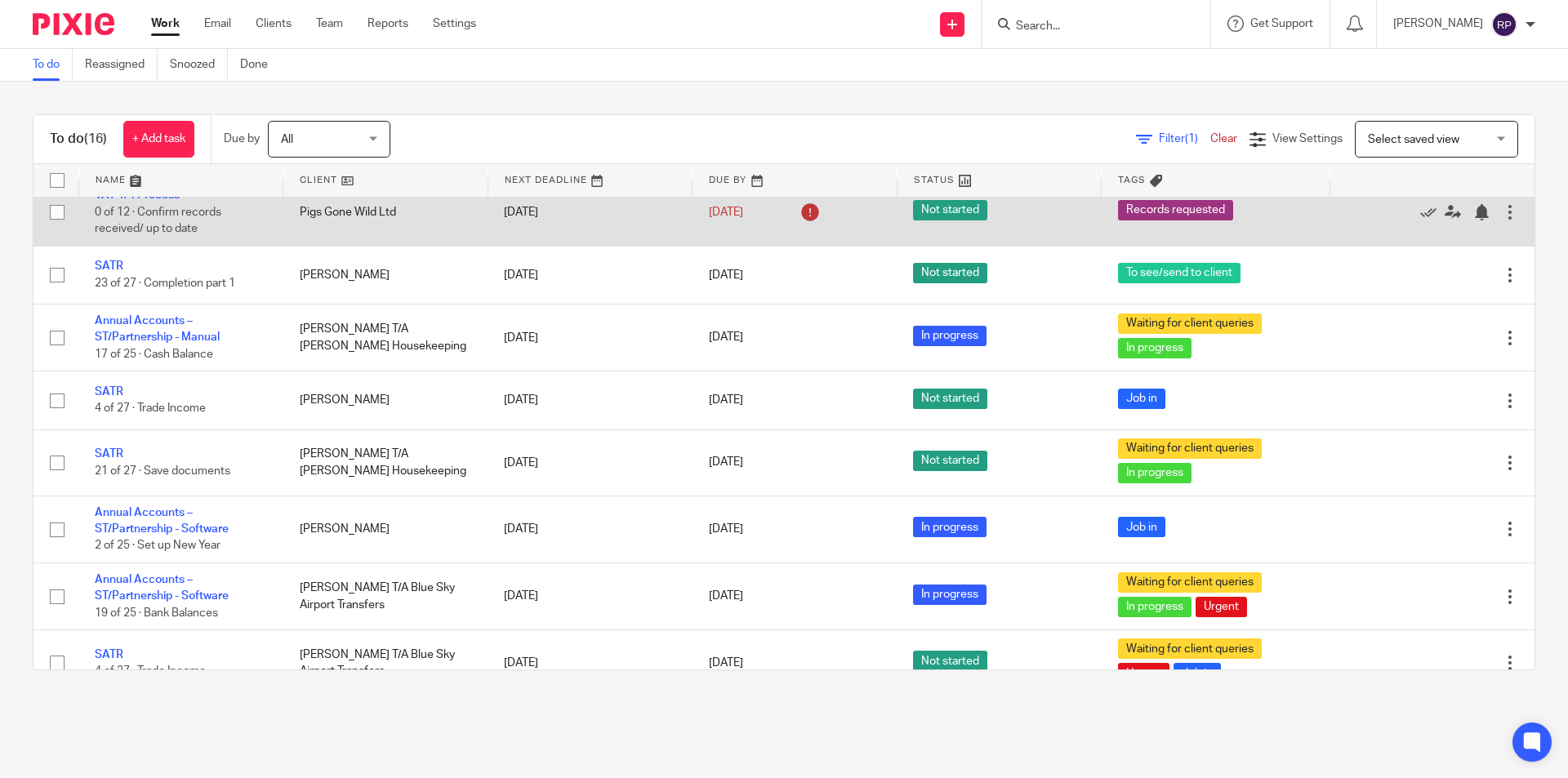
scroll to position [598, 0]
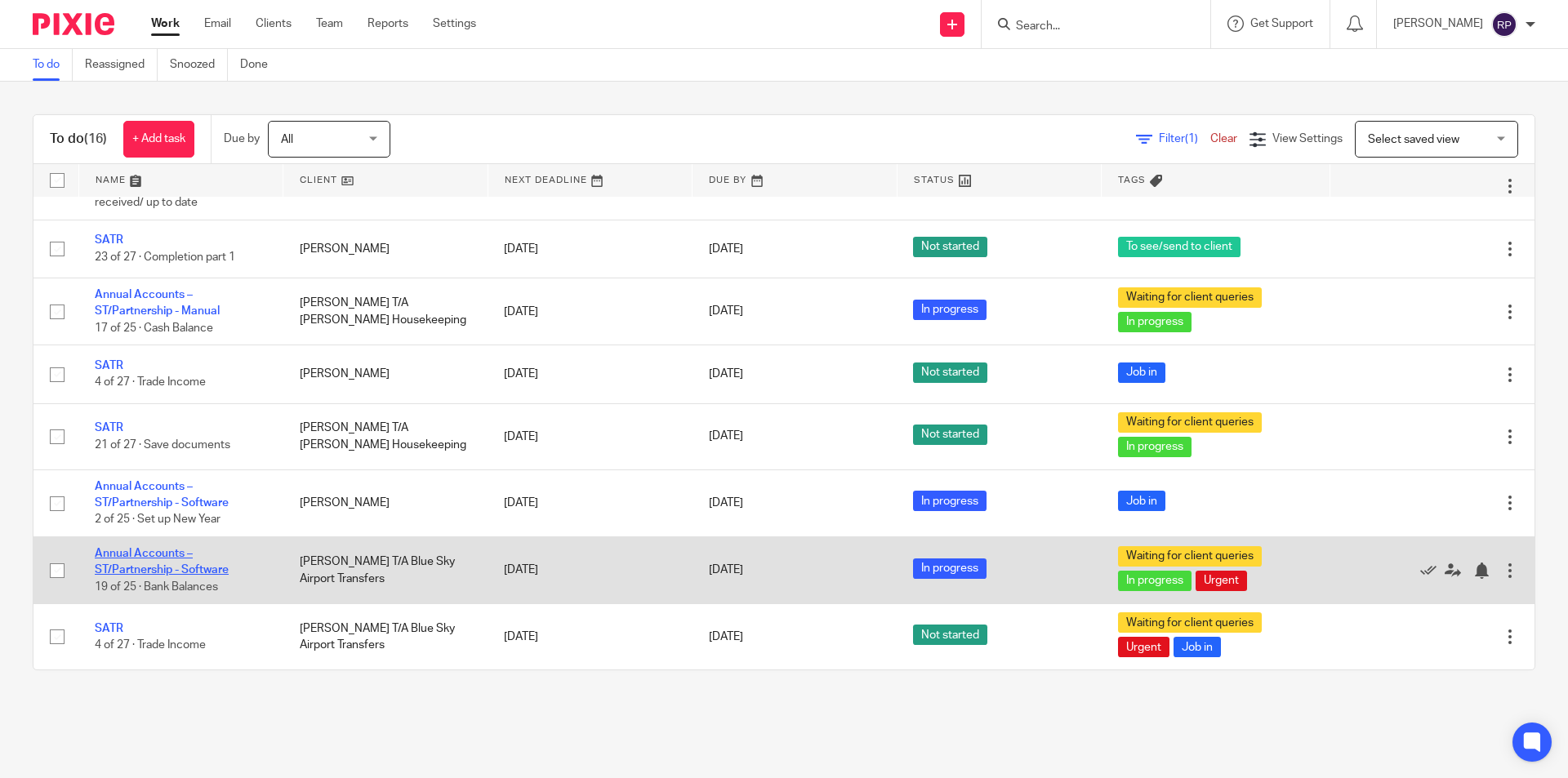
click at [168, 565] on link "Annual Accounts – ST/Partnership - Software" at bounding box center [161, 562] width 134 height 27
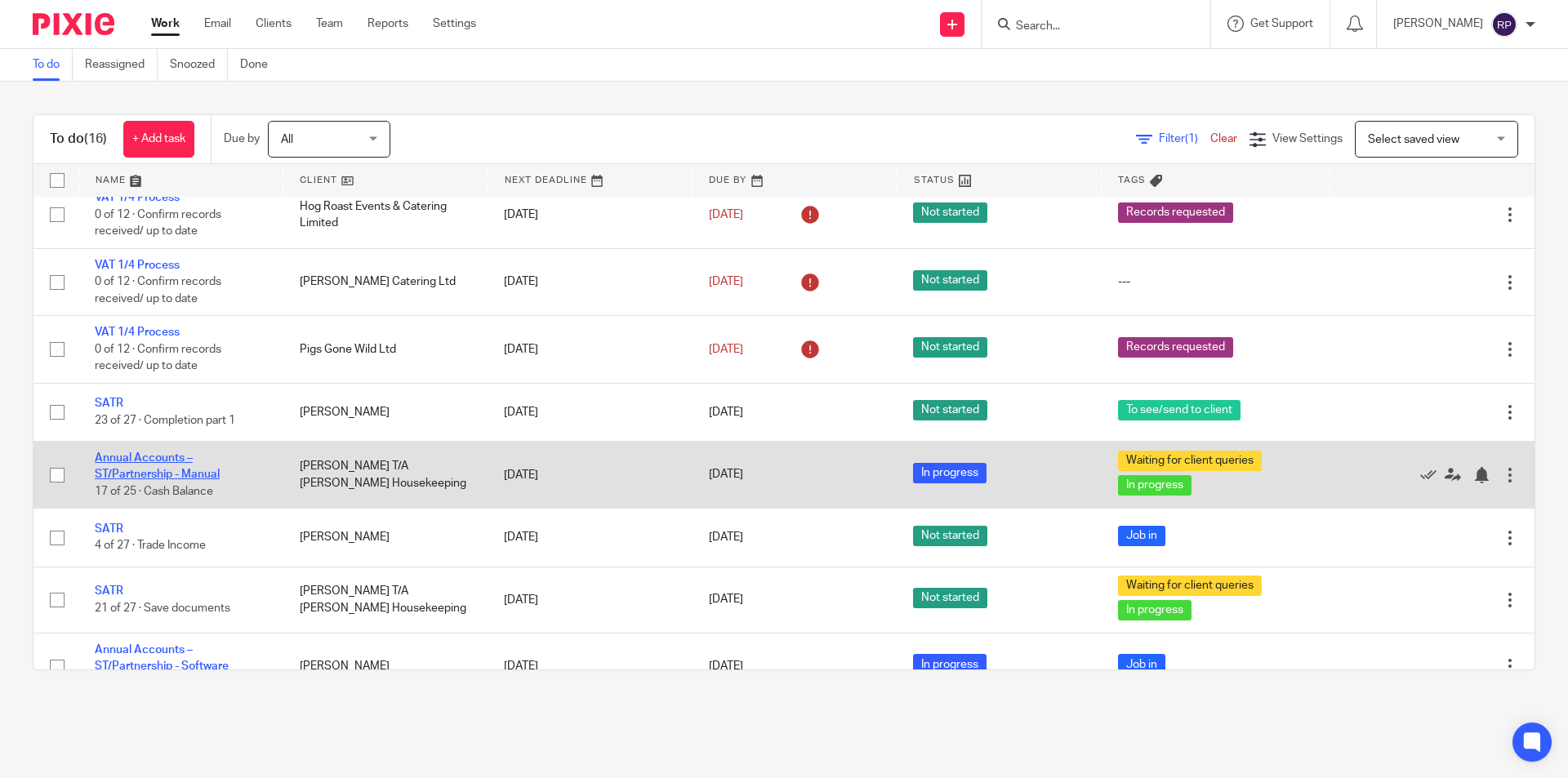
scroll to position [271, 0]
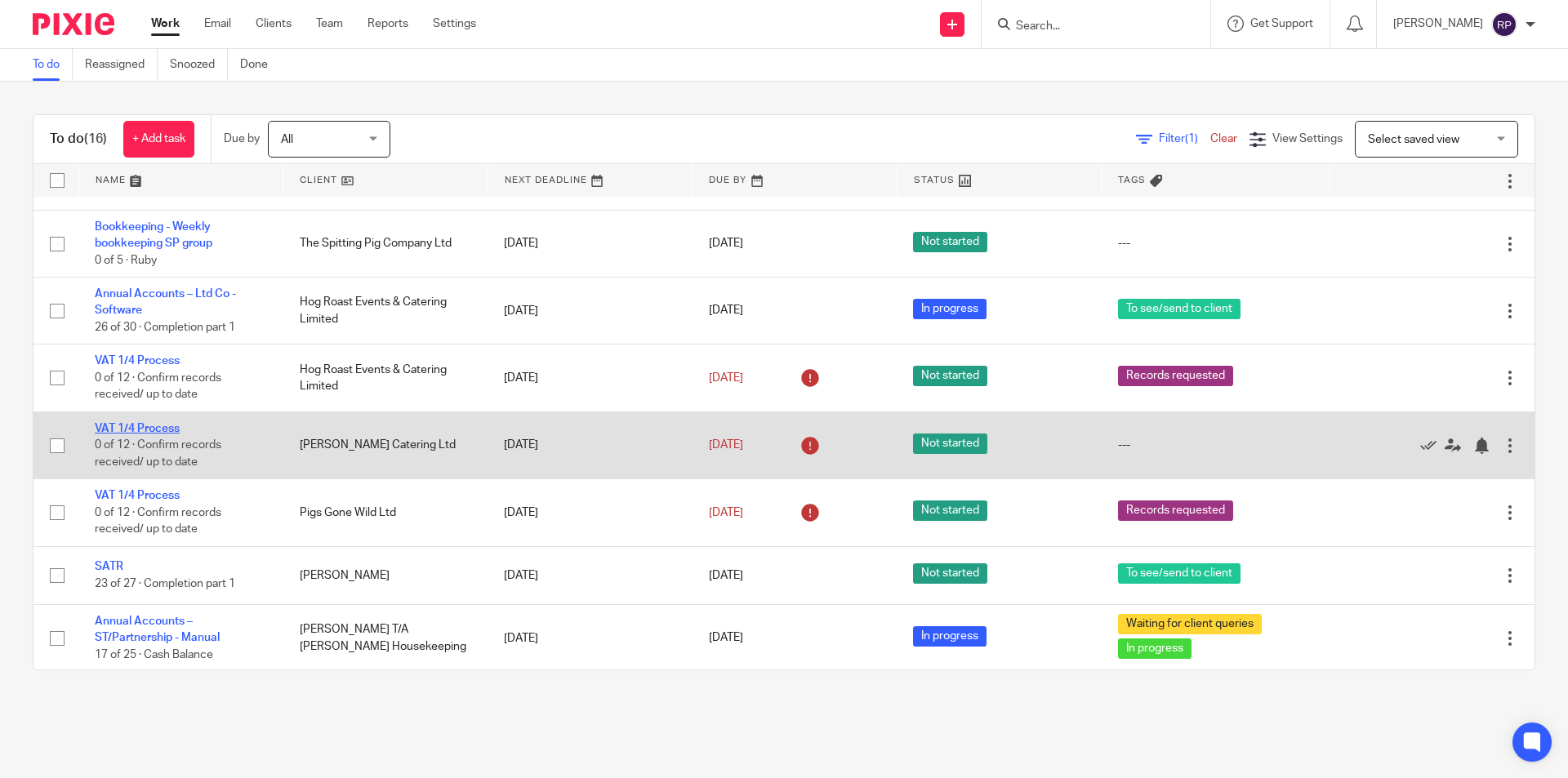
click at [168, 426] on link "VAT 1/4 Process" at bounding box center [136, 428] width 85 height 11
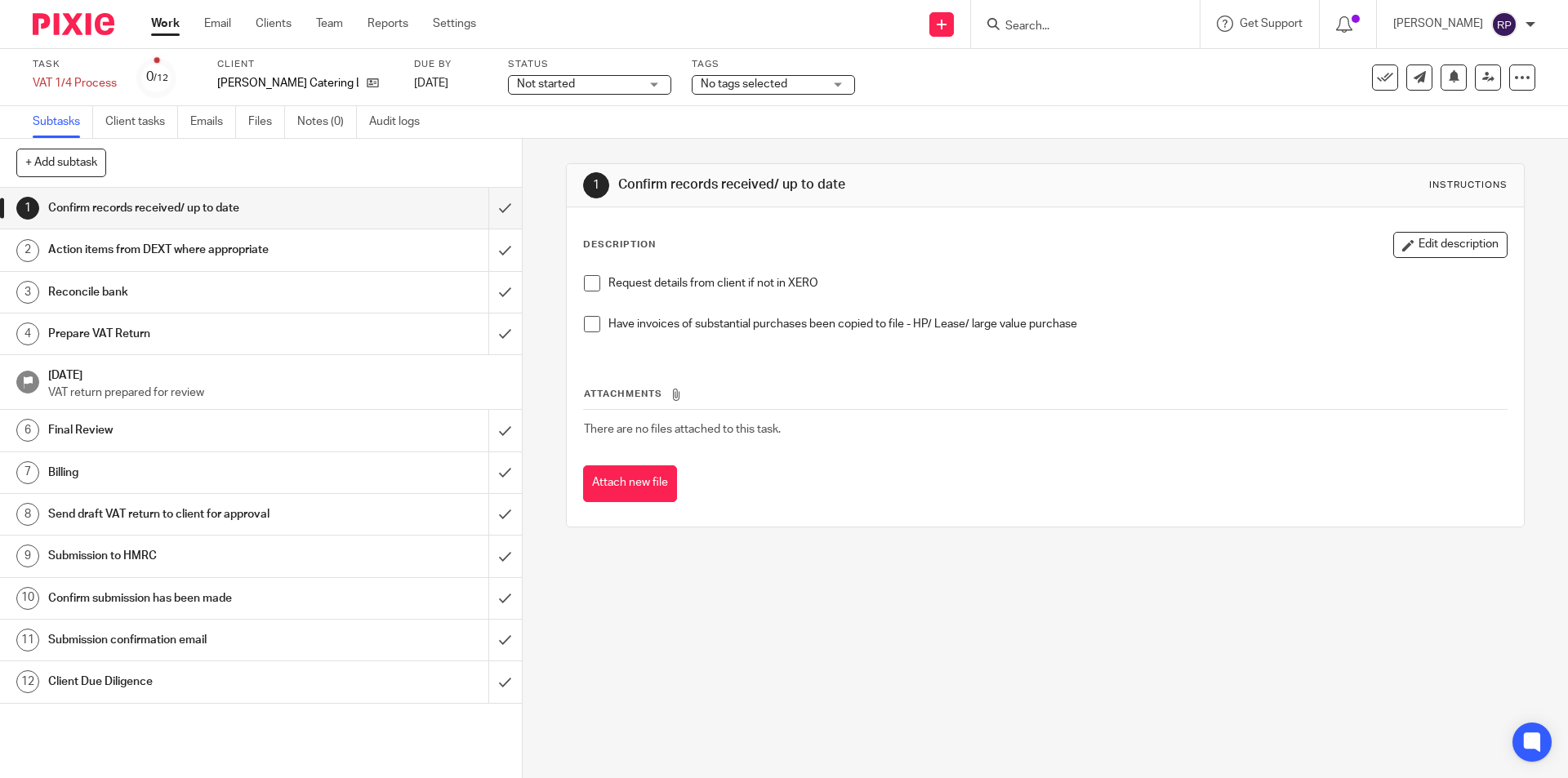
click at [775, 87] on span "No tags selected" at bounding box center [762, 85] width 123 height 17
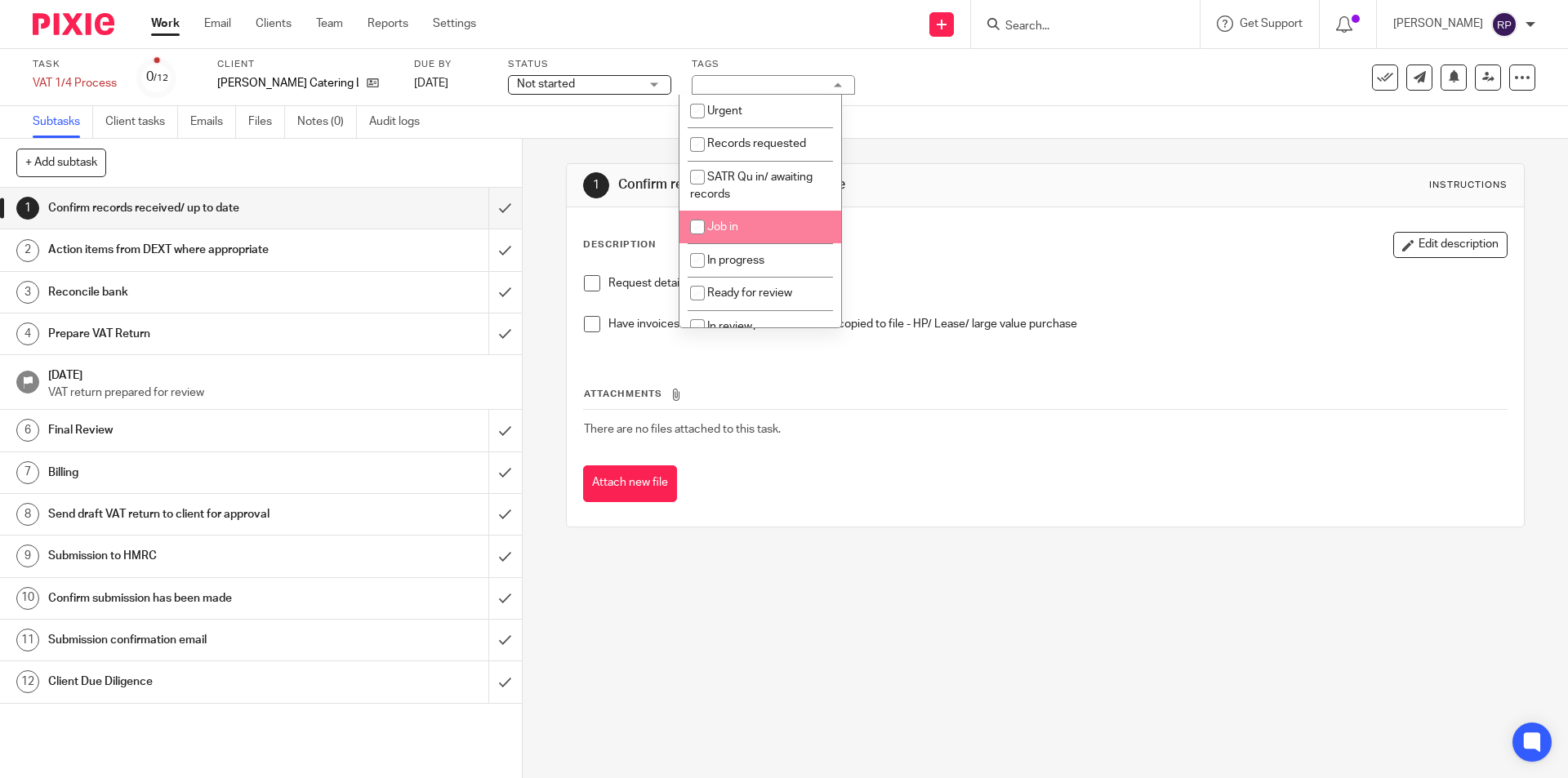
click at [750, 230] on li "Job in" at bounding box center [760, 227] width 162 height 33
checkbox input "true"
click at [937, 238] on div "Description Edit description" at bounding box center [1045, 244] width 924 height 26
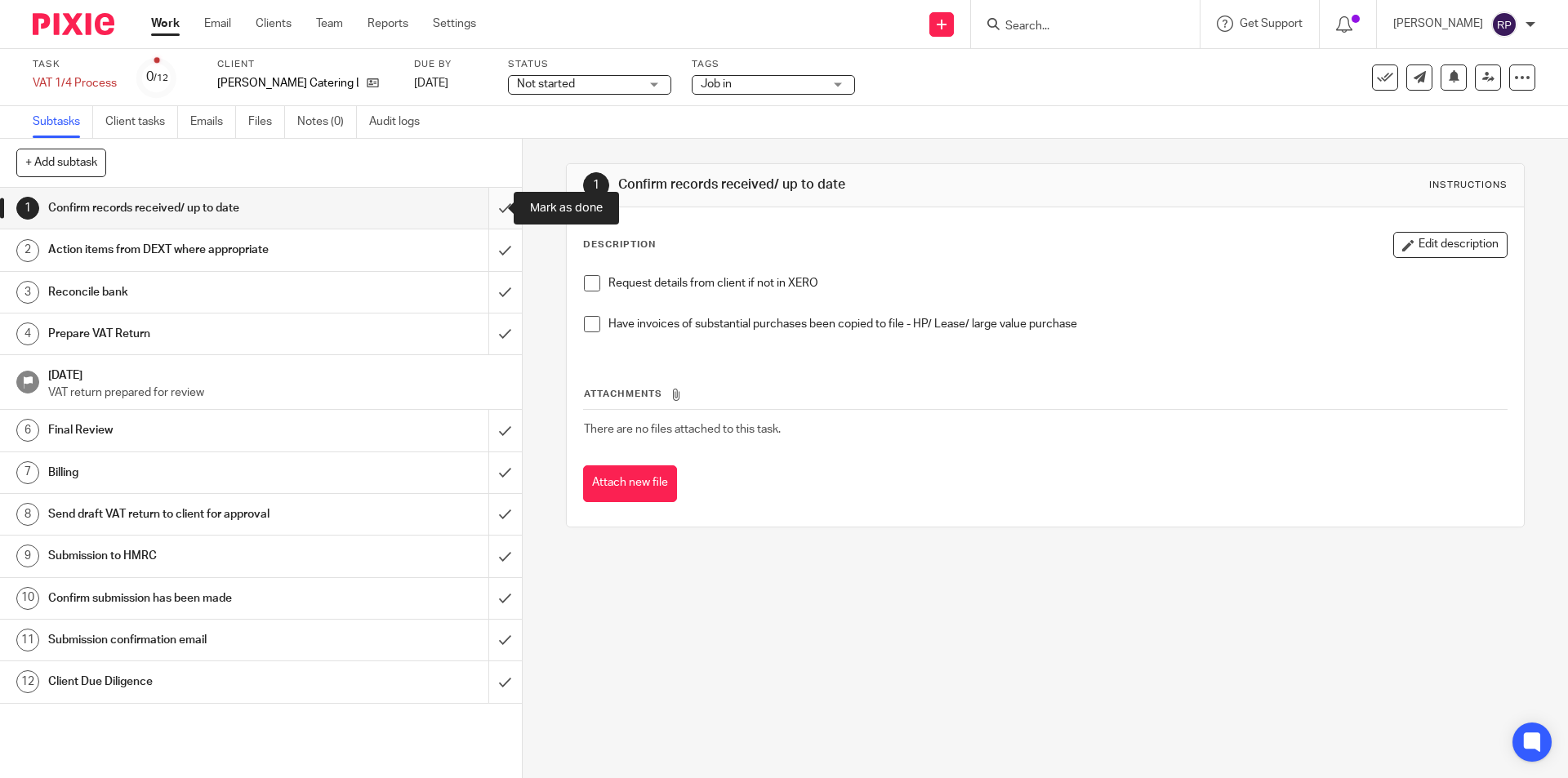
click at [489, 200] on input "submit" at bounding box center [261, 208] width 522 height 41
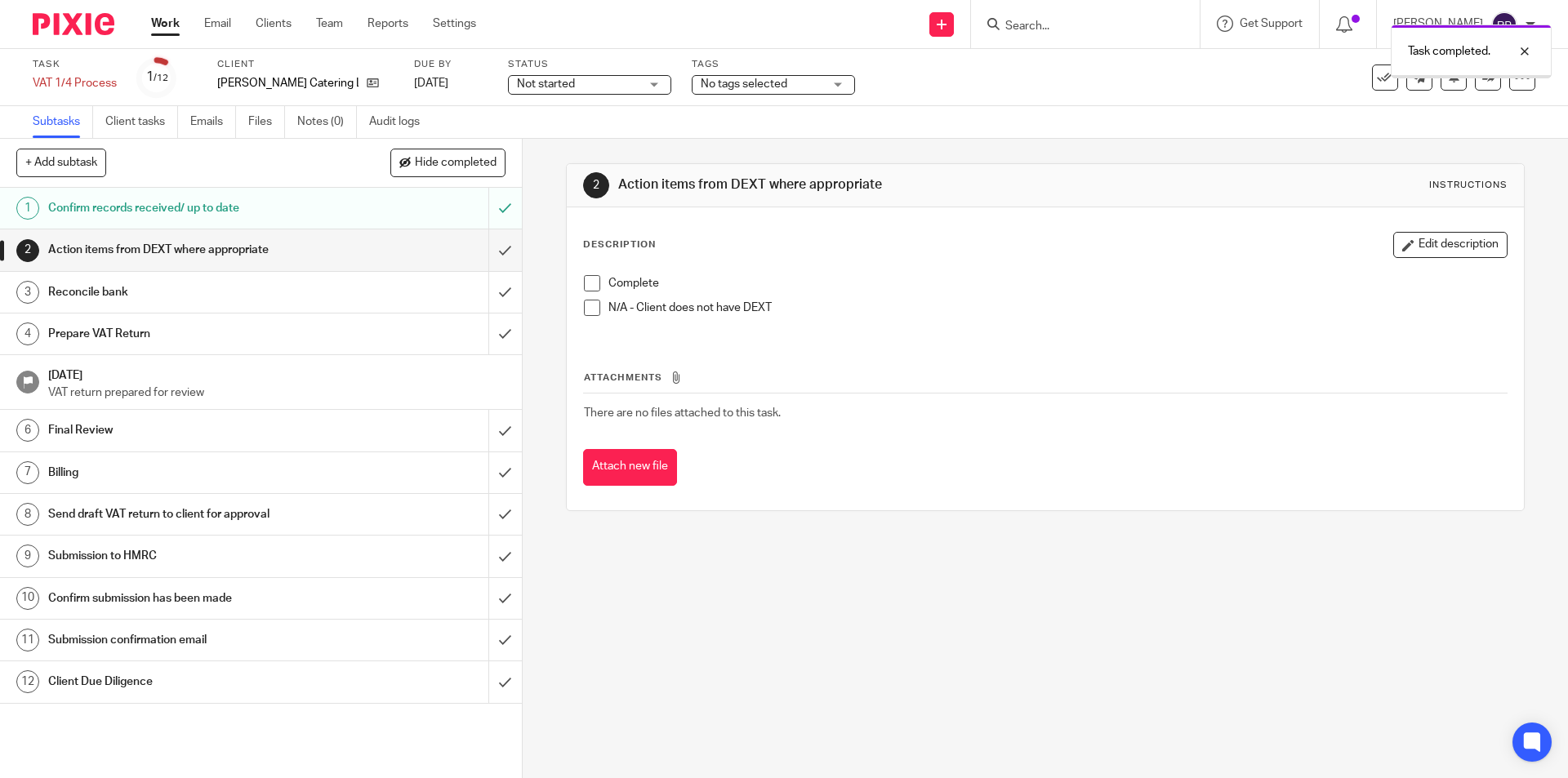
click at [589, 283] on span at bounding box center [592, 283] width 16 height 16
click at [487, 246] on input "submit" at bounding box center [261, 250] width 522 height 41
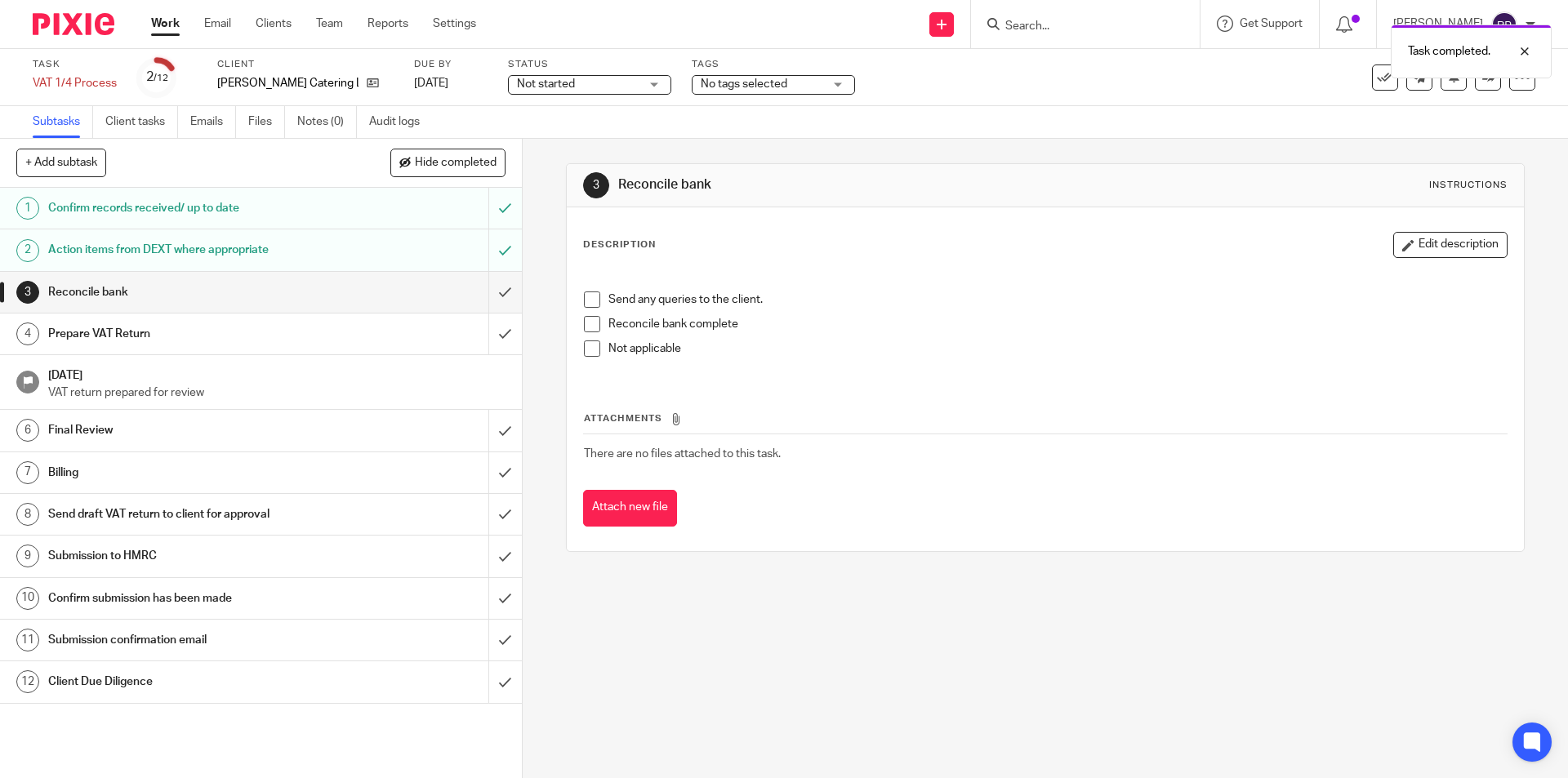
click at [588, 299] on span at bounding box center [592, 299] width 16 height 16
click at [584, 323] on span at bounding box center [592, 323] width 16 height 16
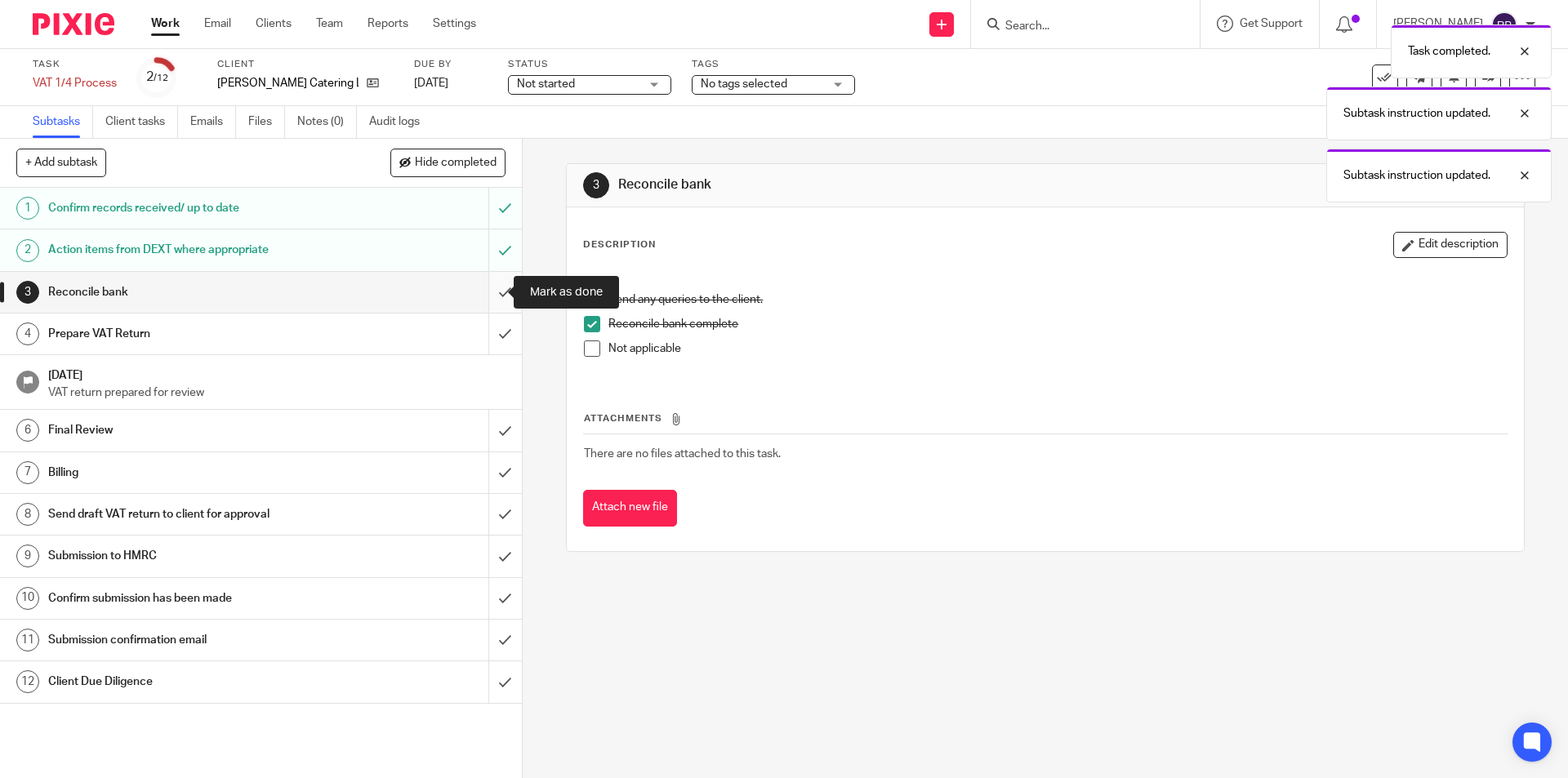
click at [497, 286] on input "submit" at bounding box center [261, 293] width 522 height 41
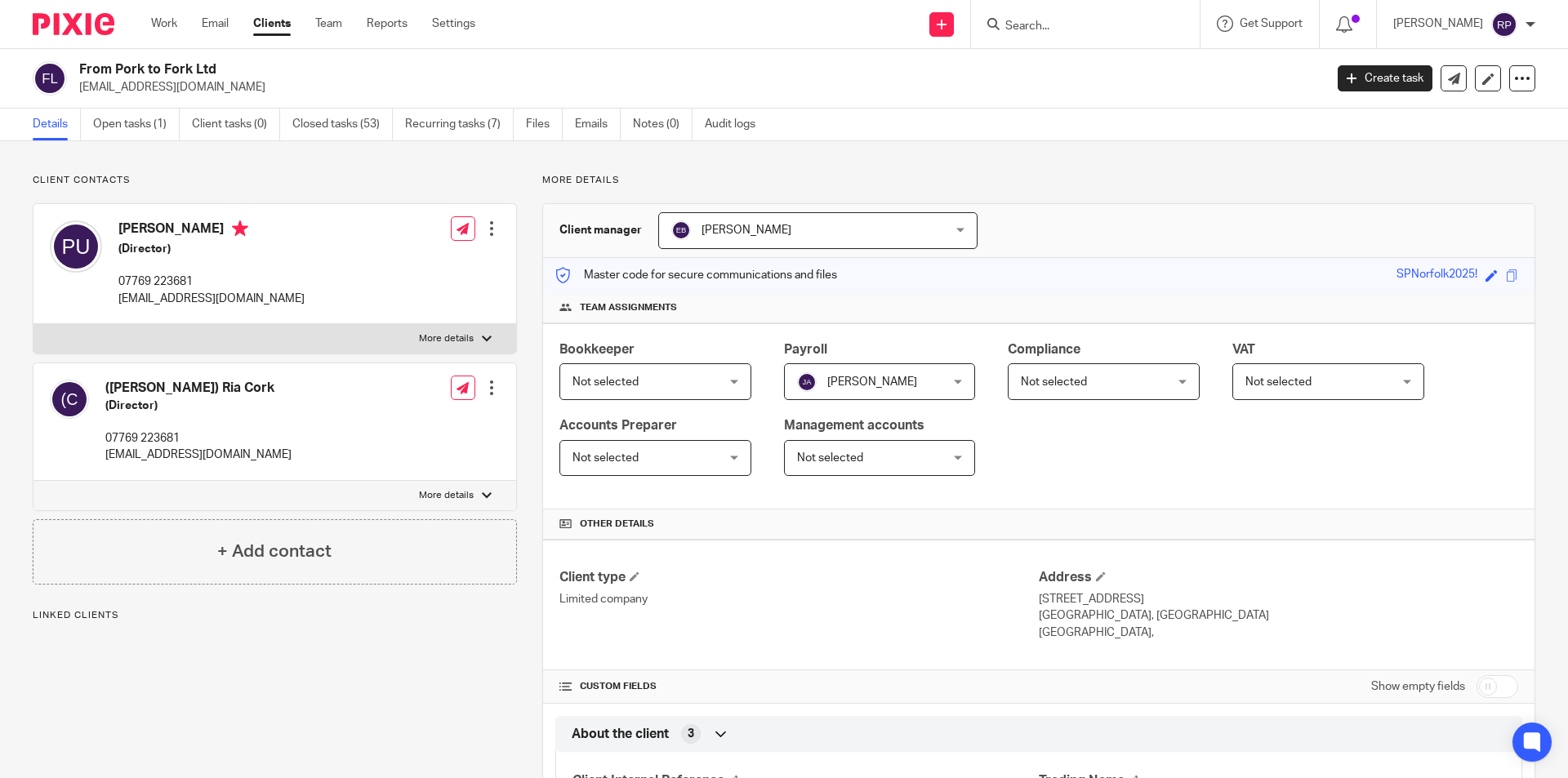
click at [268, 328] on label "More details" at bounding box center [274, 339] width 483 height 29
click at [33, 324] on input "More details" at bounding box center [33, 323] width 1 height 1
checkbox input "true"
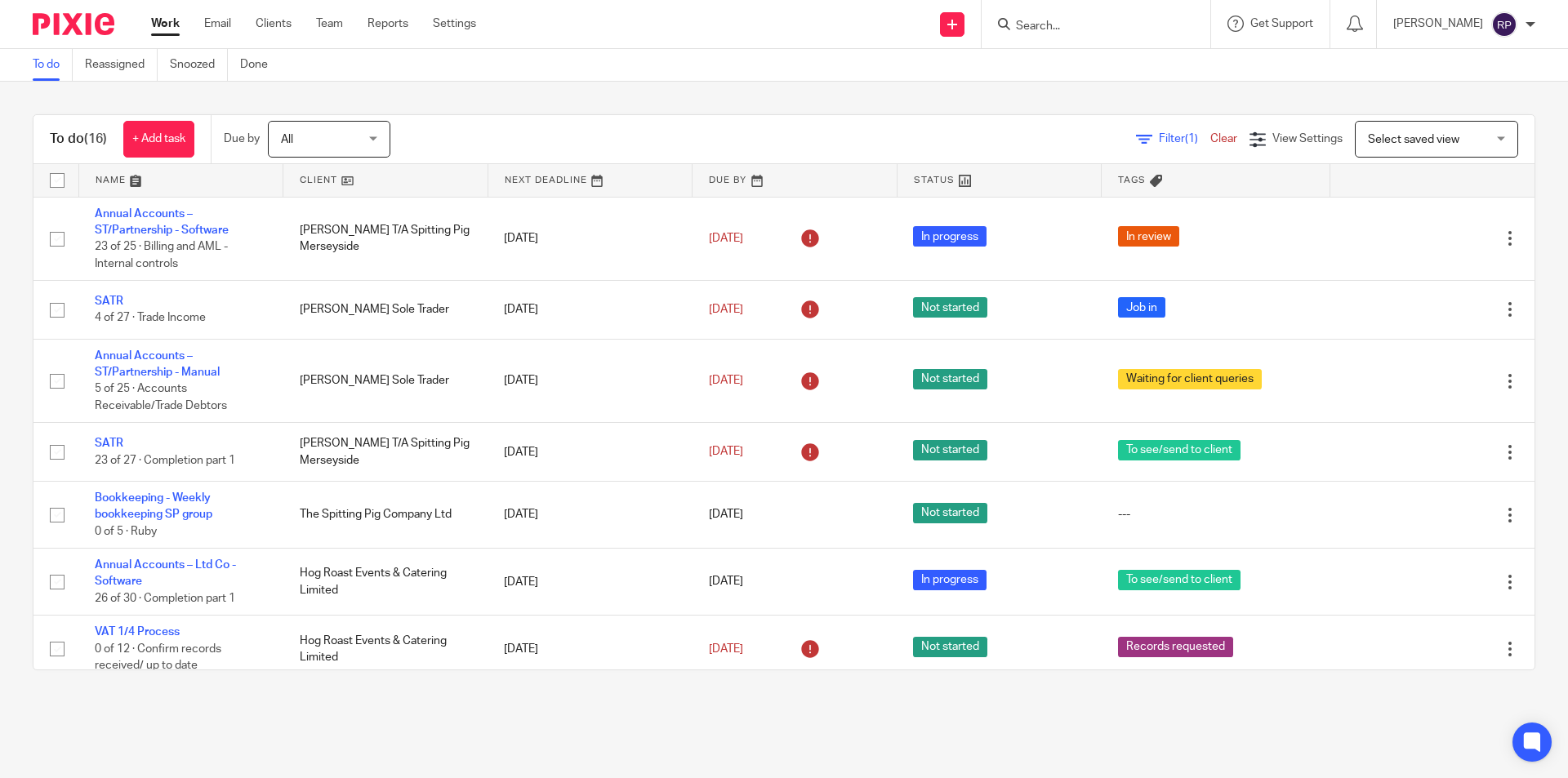
scroll to position [271, 0]
